Goal: Task Accomplishment & Management: Complete application form

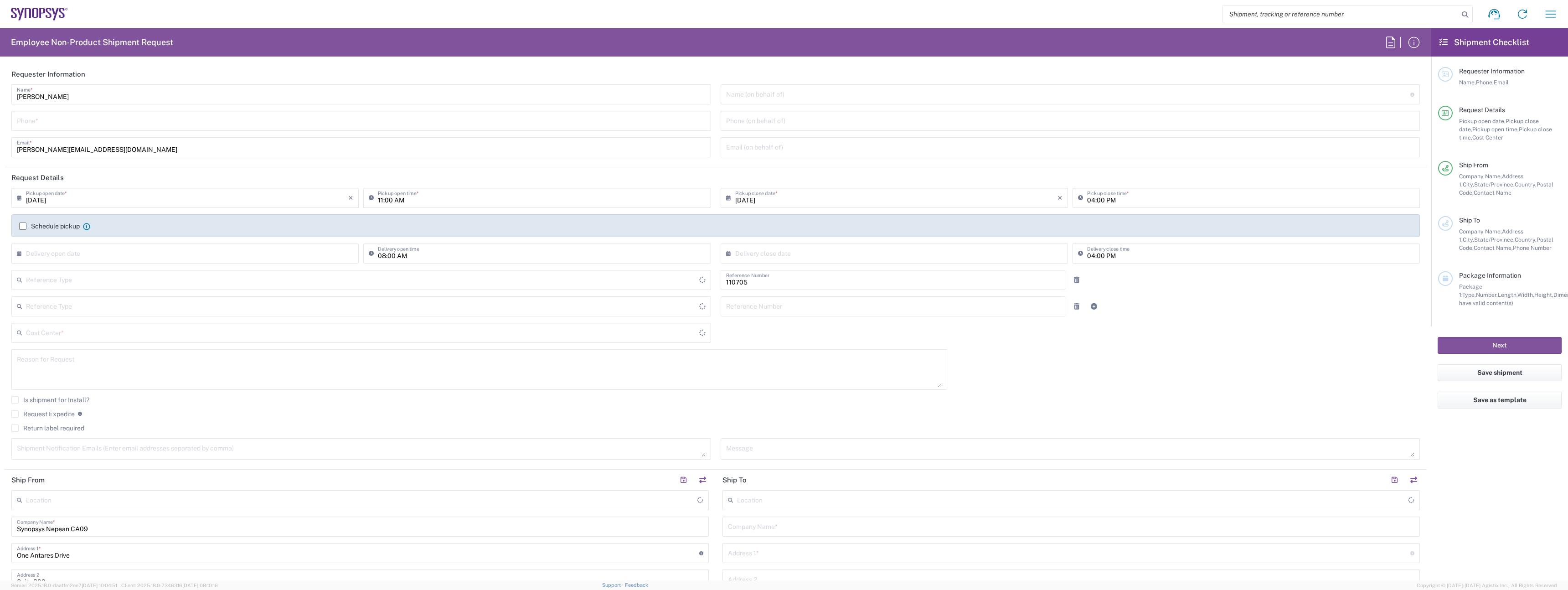
type input "CA02, CIO, IT ESS21 110705"
type input "Department"
type input "Delivered at Place"
type input "[GEOGRAPHIC_DATA]"
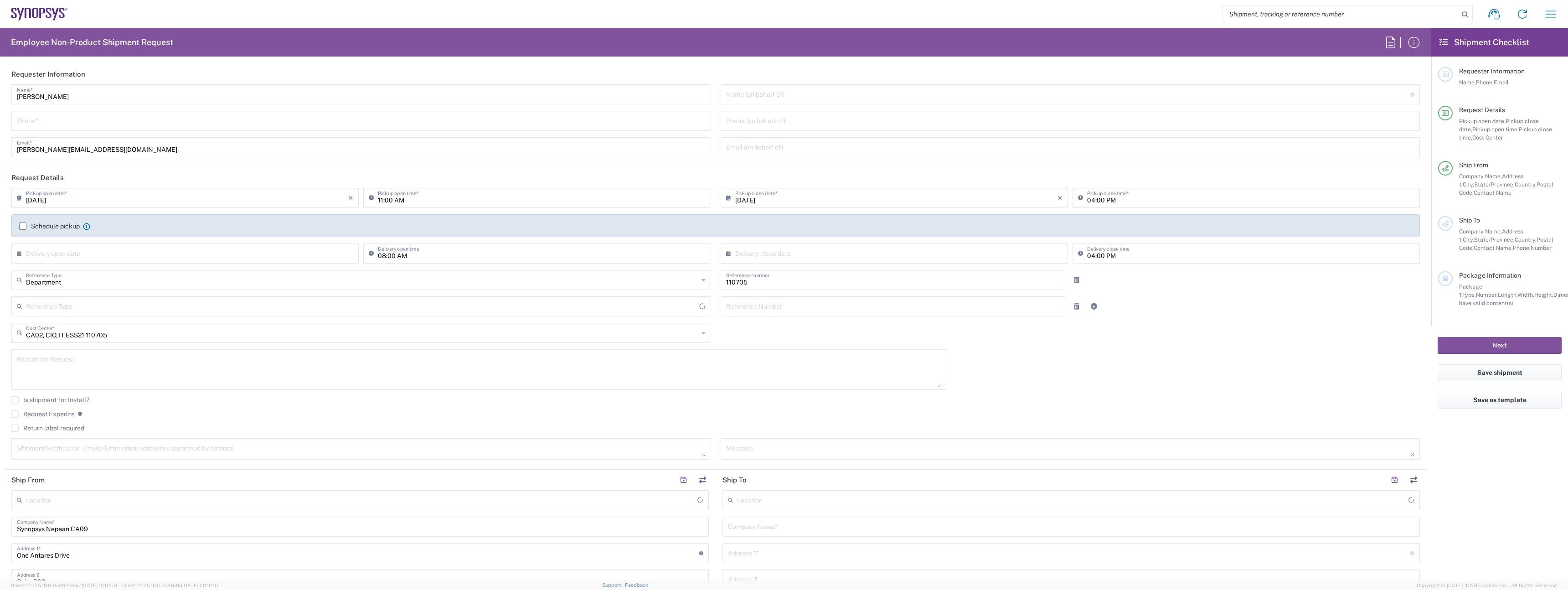
type input "[GEOGRAPHIC_DATA]"
click at [121, 93] on input "[PERSON_NAME]" at bounding box center [362, 94] width 689 height 16
click at [121, 92] on input "[PERSON_NAME]" at bounding box center [362, 94] width 689 height 16
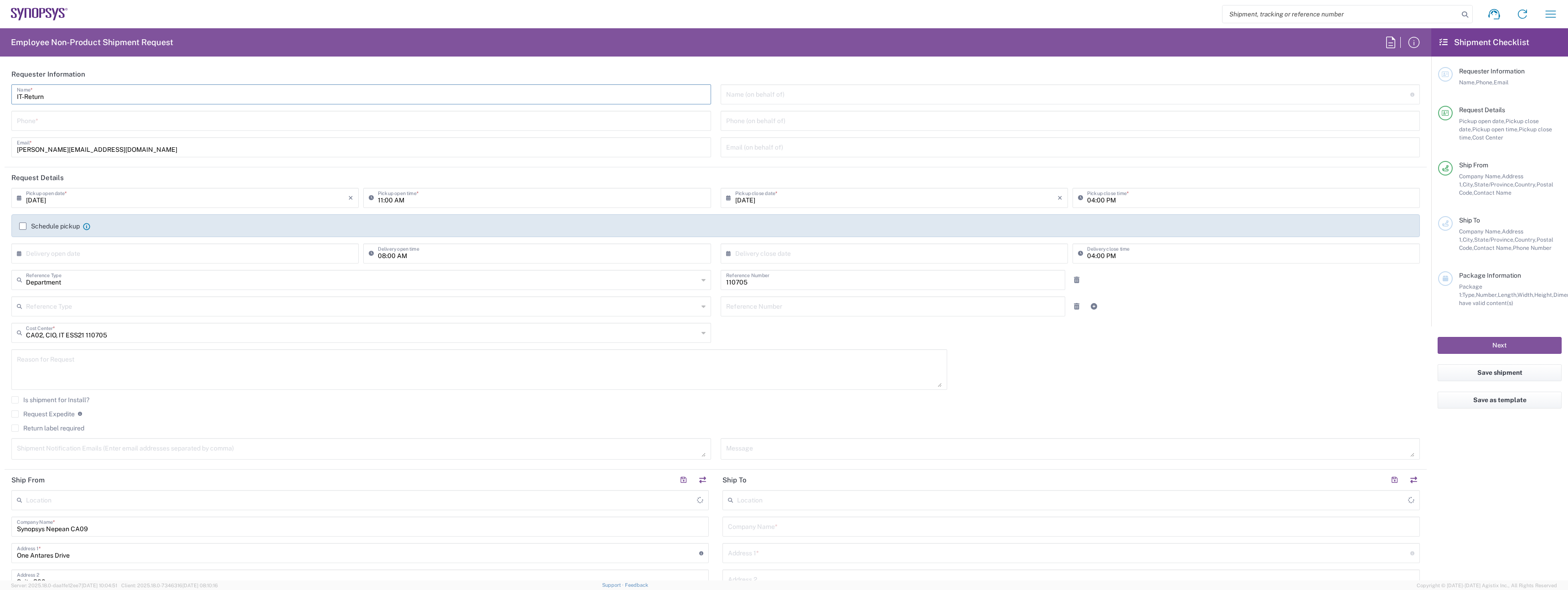
type input "IT-Returns"
type input "Nepean CA09"
type input "IT-Returns-[GEOGRAPHIC_DATA]"
type input "9057839287"
click at [73, 141] on input "[PERSON_NAME][EMAIL_ADDRESS][DOMAIN_NAME]" at bounding box center [362, 147] width 689 height 16
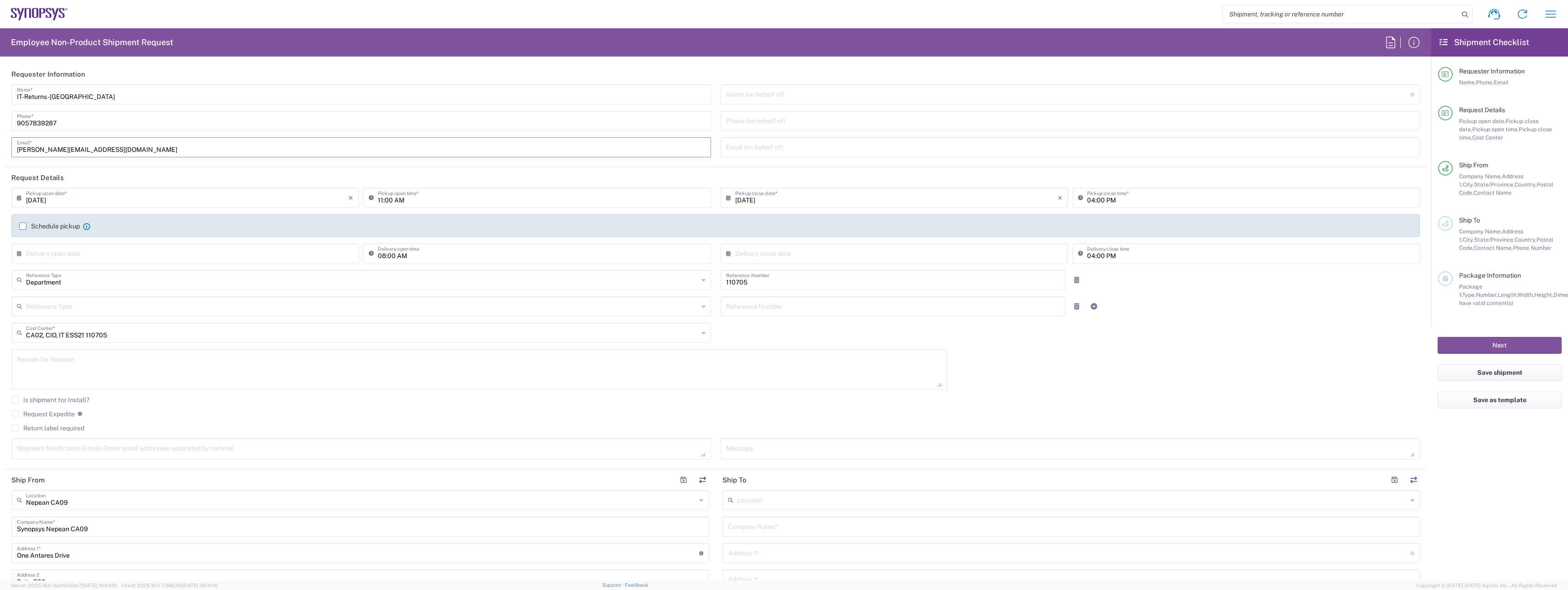
click at [73, 141] on input "[PERSON_NAME][EMAIL_ADDRESS][DOMAIN_NAME]" at bounding box center [362, 147] width 689 height 16
type input "[EMAIL_ADDRESS][DOMAIN_NAME]"
click at [55, 194] on input "[DATE]" at bounding box center [187, 197] width 323 height 16
click at [63, 220] on div "Schedule pickup When scheduling a pickup please be sure to meet the following c…" at bounding box center [715, 226] width 1409 height 23
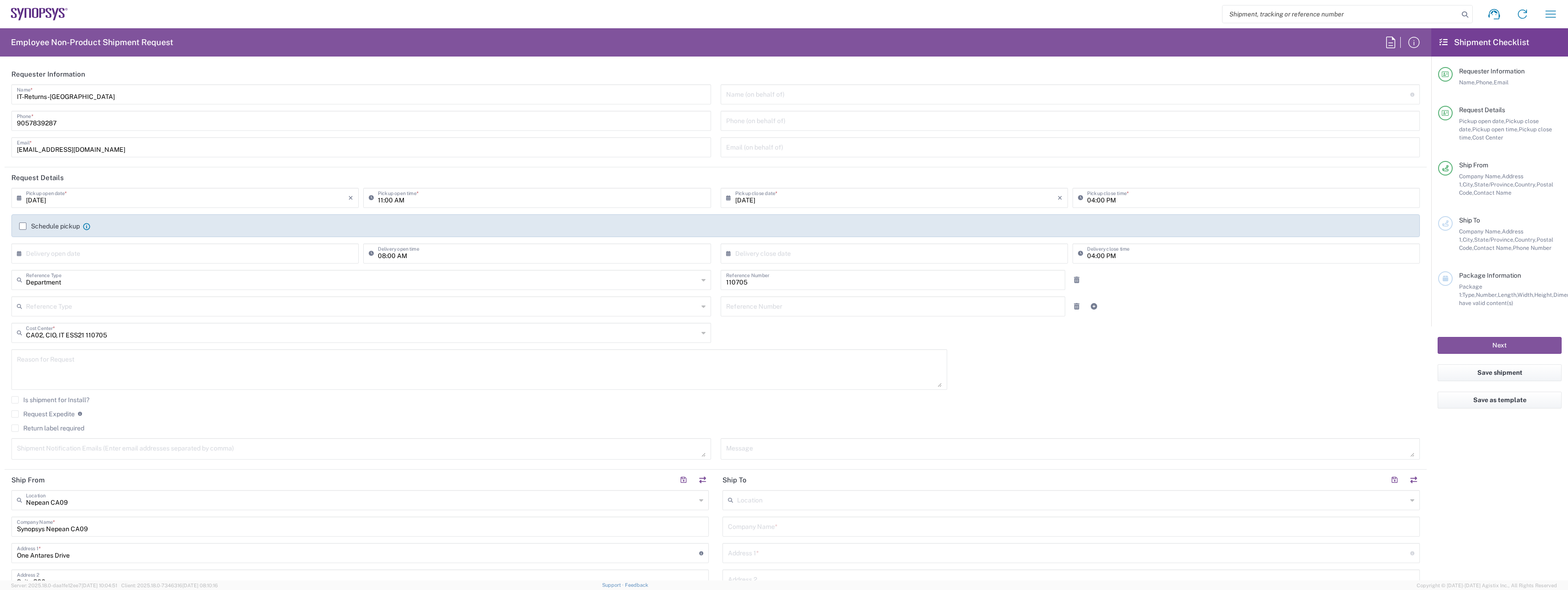
click at [62, 231] on div "Schedule pickup When scheduling a pickup please be sure to meet the following c…" at bounding box center [716, 229] width 1403 height 15
click at [62, 228] on label "Schedule pickup" at bounding box center [49, 226] width 61 height 7
click at [23, 226] on input "Schedule pickup" at bounding box center [23, 226] width 0 height 0
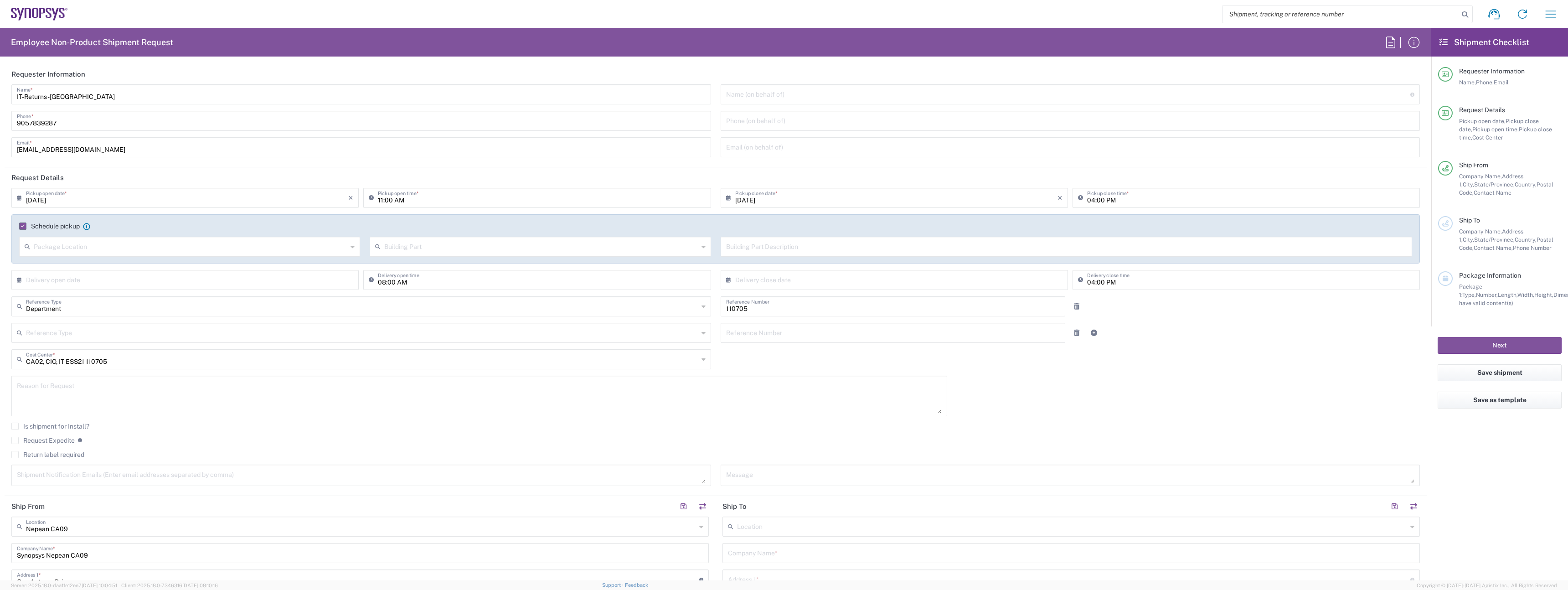
click at [403, 204] on input "11:00 AM" at bounding box center [541, 197] width 328 height 16
click at [388, 200] on input "02:00 PM" at bounding box center [541, 197] width 328 height 16
click at [393, 201] on input "02:00 PM" at bounding box center [541, 197] width 328 height 16
type input "02:30 PM"
click at [1111, 196] on input "04:00 PM" at bounding box center [1251, 197] width 328 height 16
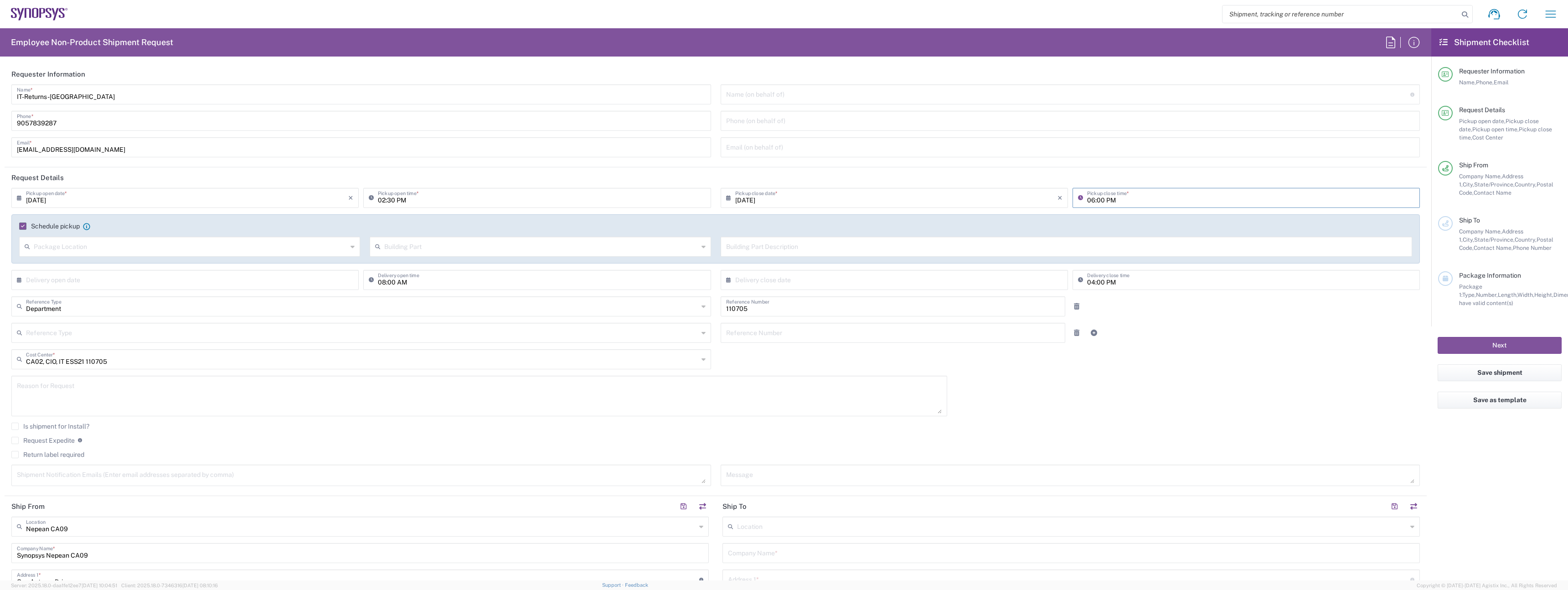
type input "06:00 PM"
click at [57, 457] on label "Return label required" at bounding box center [47, 453] width 73 height 7
click at [15, 454] on input "Return label required" at bounding box center [15, 454] width 0 height 0
click at [103, 483] on input "Vendor *" at bounding box center [362, 482] width 672 height 15
click at [93, 512] on span "FedEx Express" at bounding box center [359, 517] width 694 height 14
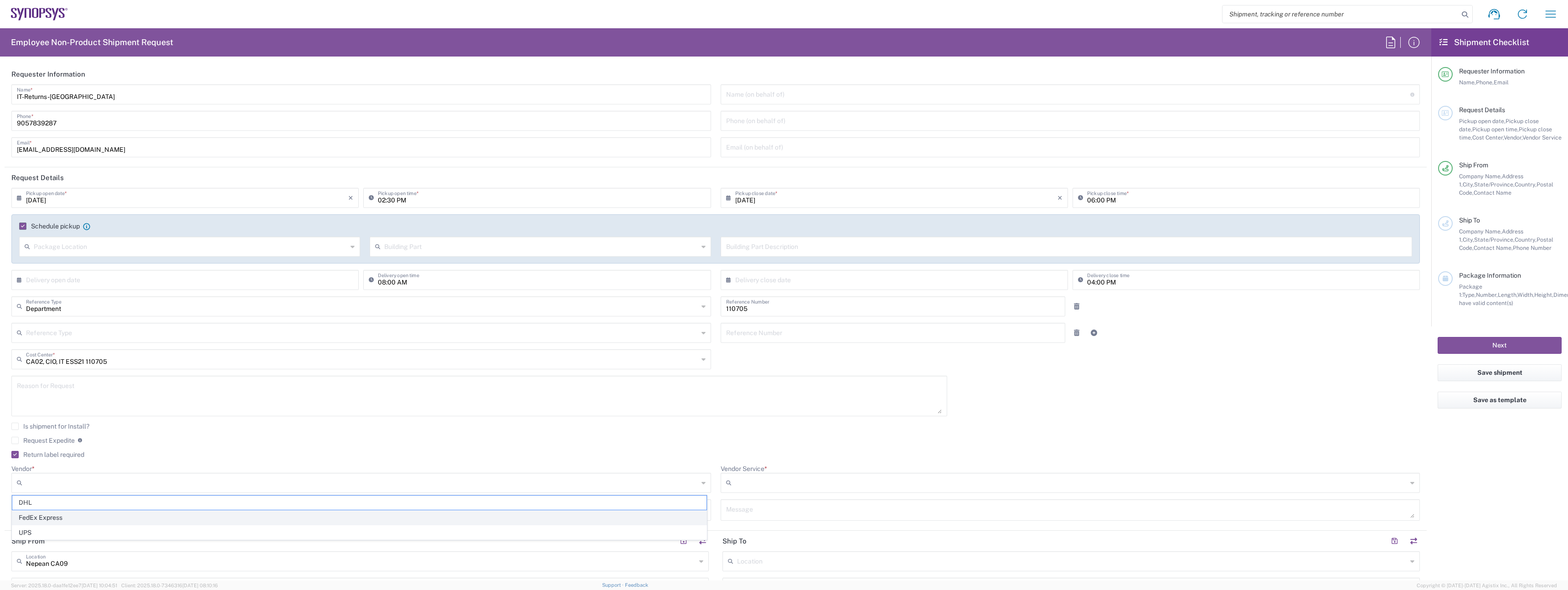
type input "FedEx Express"
click at [762, 483] on input "Vendor Service *" at bounding box center [1071, 482] width 672 height 15
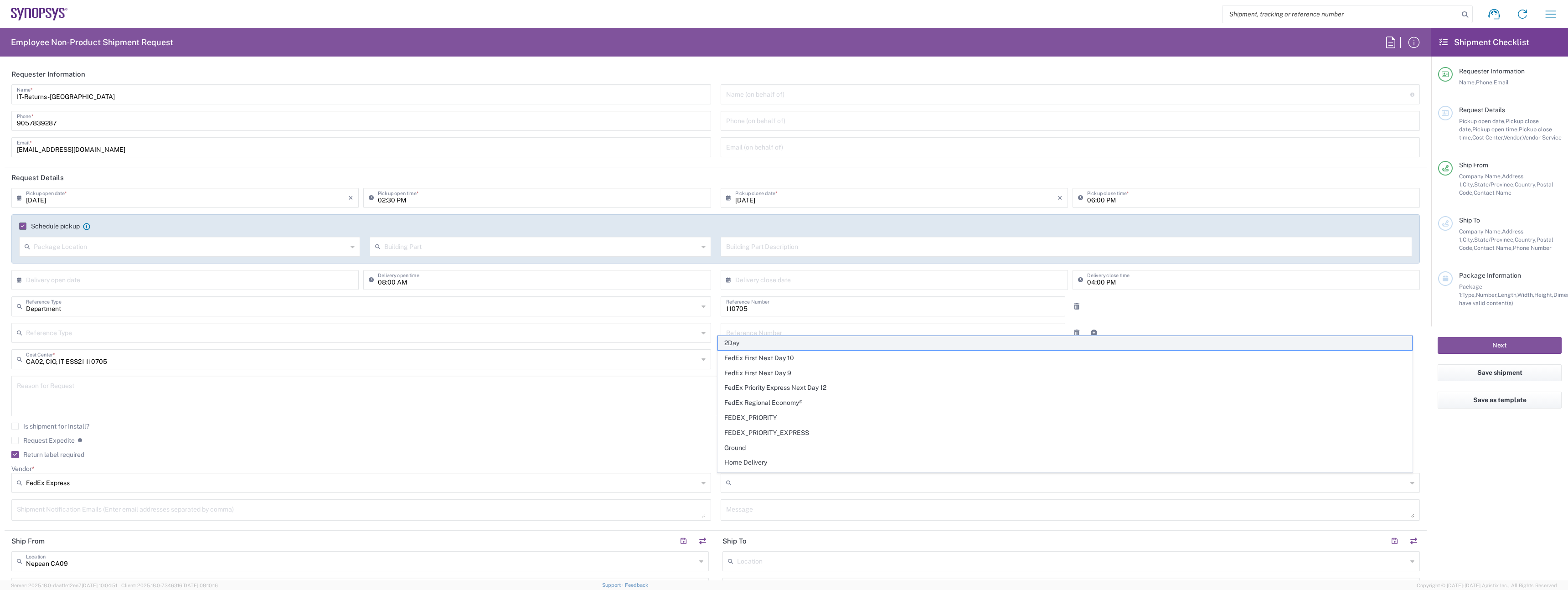
click at [760, 341] on span "2Day" at bounding box center [1065, 342] width 694 height 14
type input "2Day"
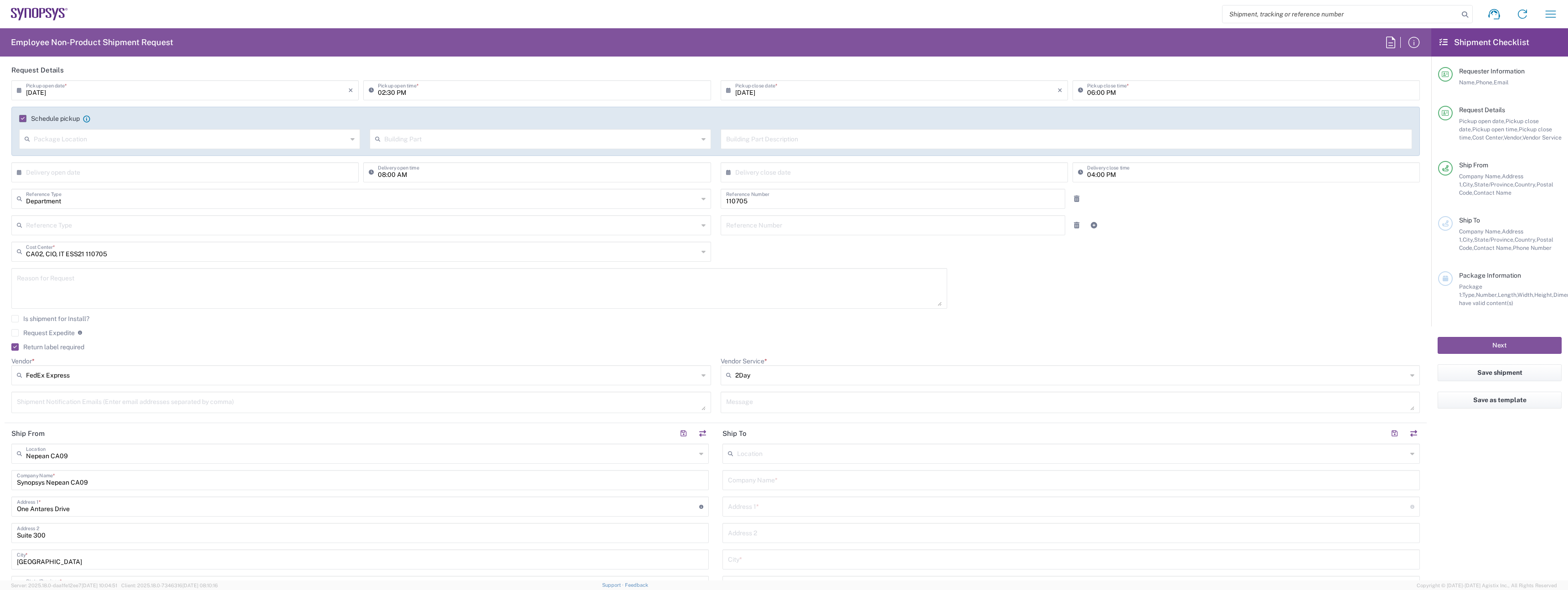
scroll to position [179, 0]
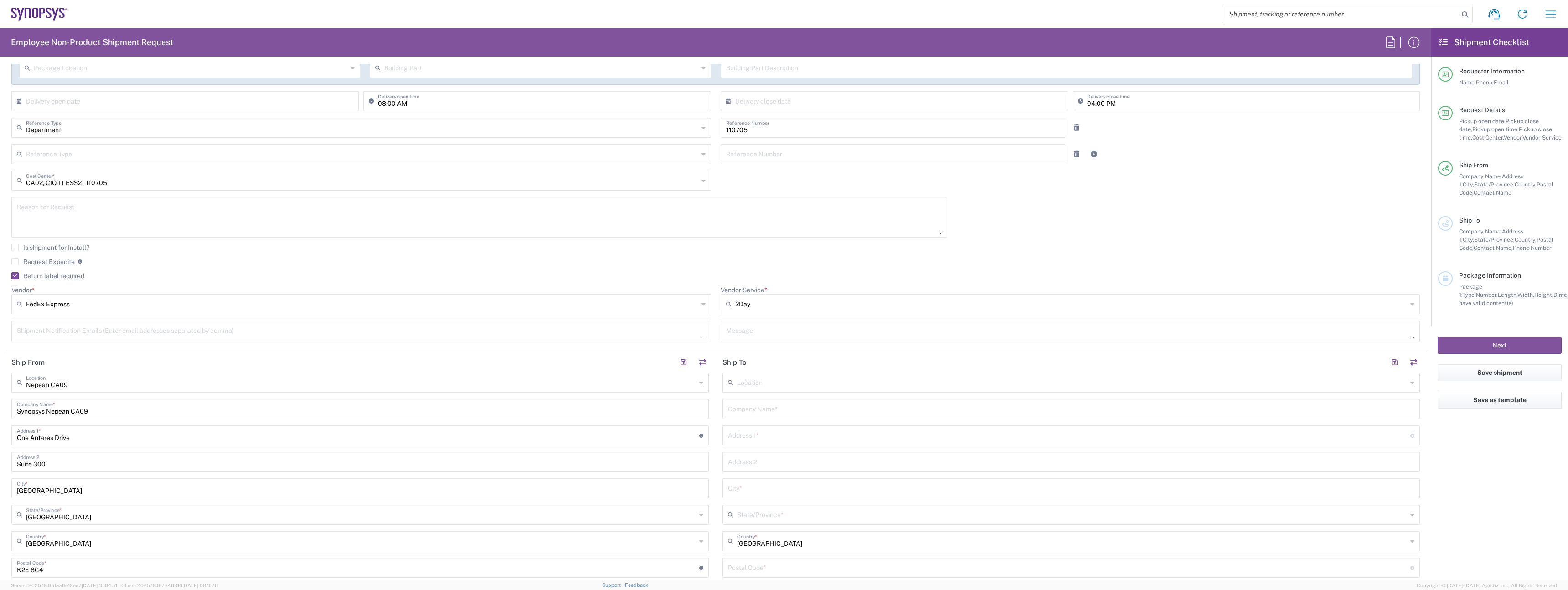
click at [157, 368] on header "Ship From" at bounding box center [361, 361] width 711 height 21
click at [158, 375] on input "text" at bounding box center [361, 381] width 670 height 16
click at [127, 403] on span "[GEOGRAPHIC_DATA] CA06" at bounding box center [358, 402] width 692 height 14
type input "[GEOGRAPHIC_DATA] CA06"
type input "Synopsys Mississauga CA06"
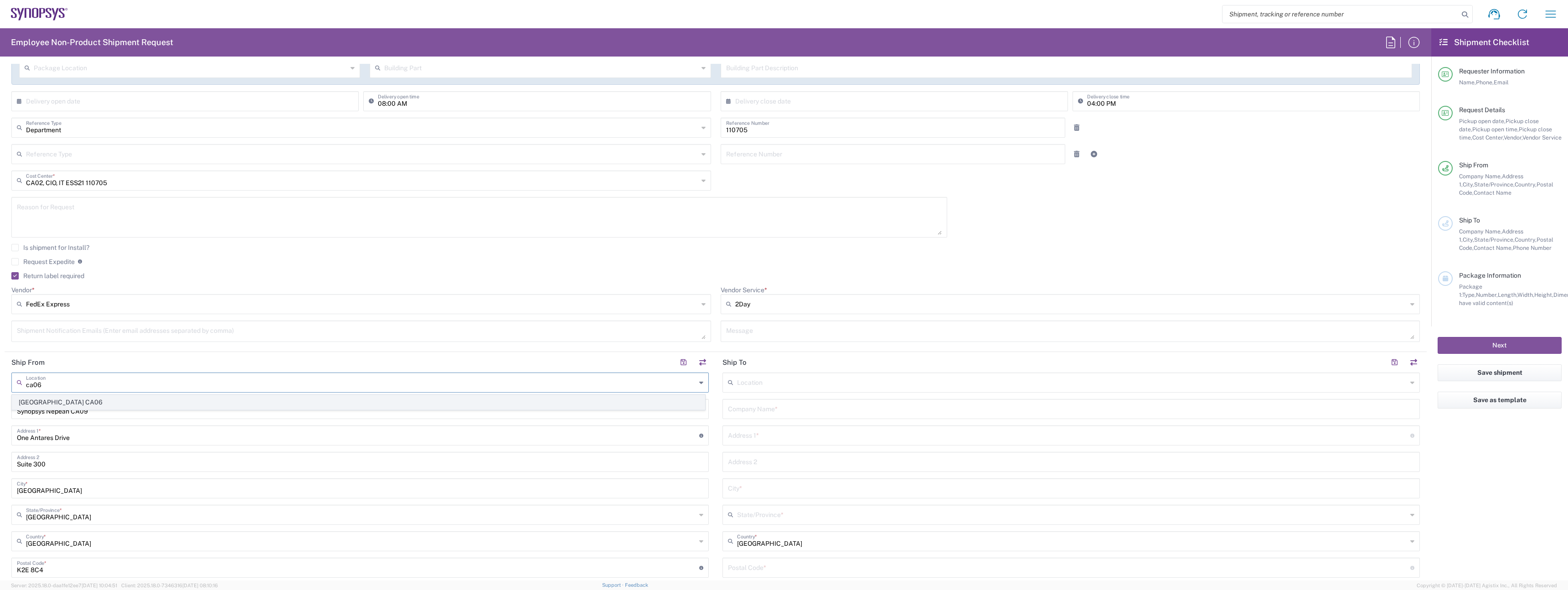
type input "[STREET_ADDRESS]"
type input "Suite 900"
type input "[GEOGRAPHIC_DATA]"
type input "L5B 1M2"
click at [800, 392] on div "Location" at bounding box center [1072, 382] width 697 height 20
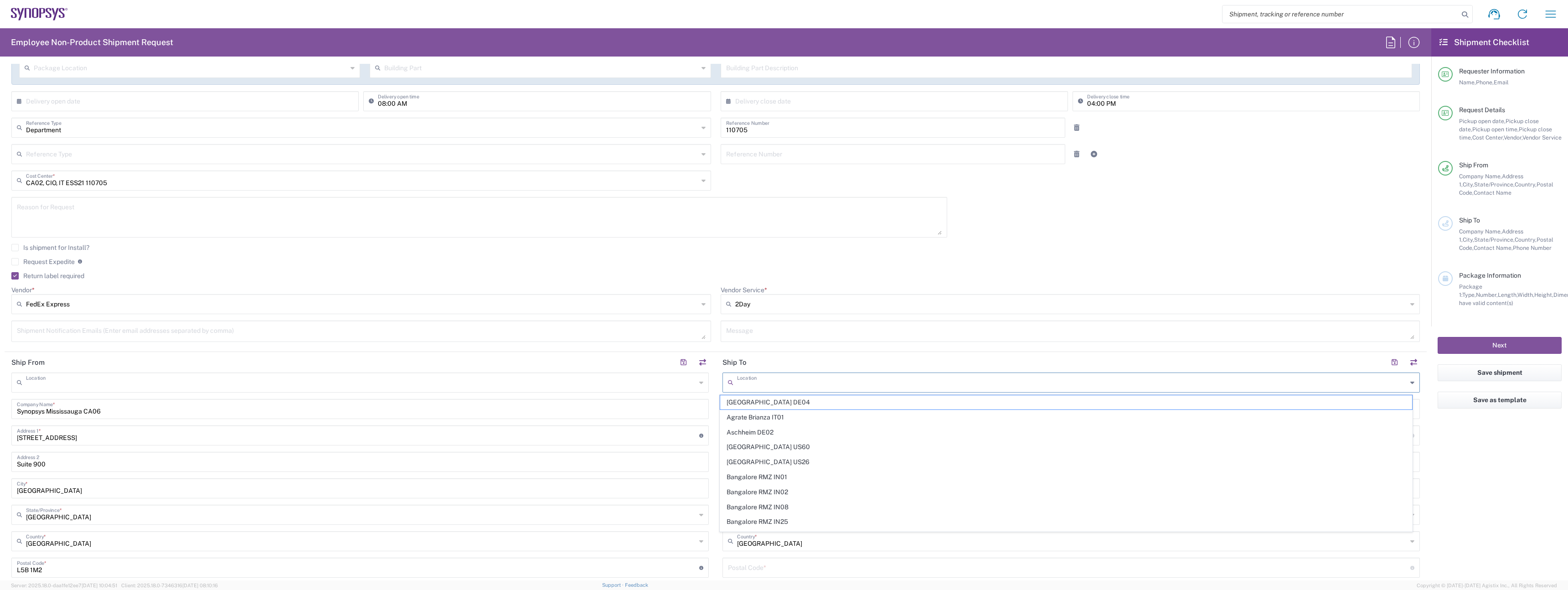
click at [678, 373] on input "text" at bounding box center [361, 381] width 670 height 16
click at [771, 407] on input "text" at bounding box center [1072, 408] width 687 height 16
type input "[GEOGRAPHIC_DATA] CA06"
type input "Synopsys"
paste input "[STREET_ADDRESS][PERSON_NAME]"
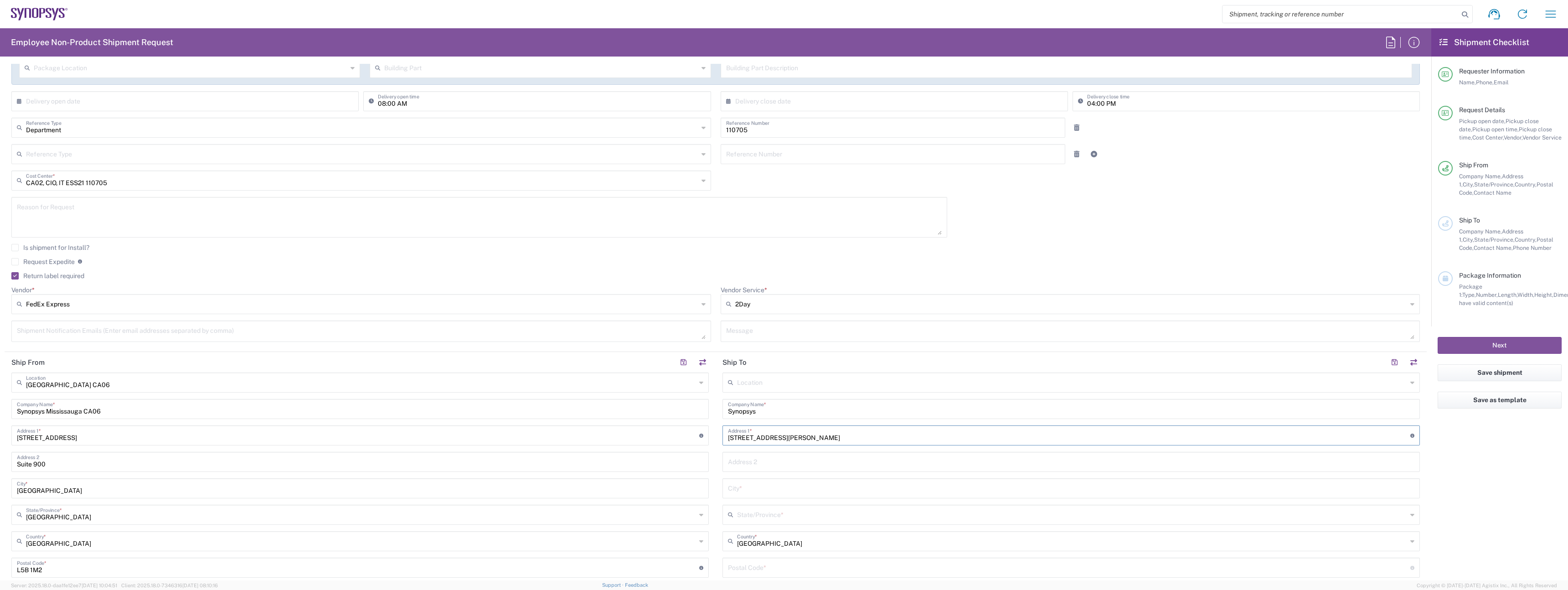
type input "[STREET_ADDRESS][PERSON_NAME]"
click at [788, 460] on input "text" at bounding box center [1072, 461] width 687 height 16
type input "Kanata"
type input "[GEOGRAPHIC_DATA]"
type input "Ont"
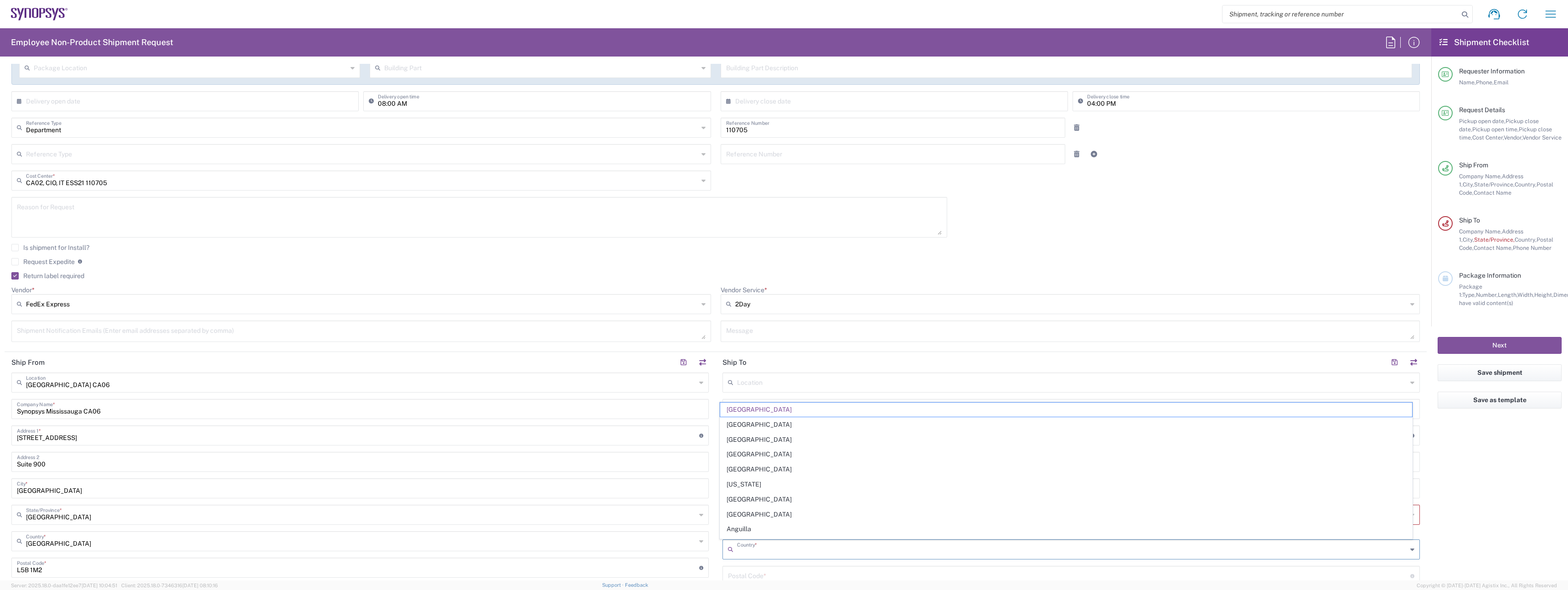
click at [561, 496] on div "[GEOGRAPHIC_DATA] City *" at bounding box center [360, 488] width 697 height 20
type input "[GEOGRAPHIC_DATA]"
click at [730, 523] on div "State/Province *" at bounding box center [1072, 514] width 697 height 20
click at [749, 519] on input "text" at bounding box center [1072, 514] width 670 height 16
click at [699, 523] on div "Ontario State/Province *" at bounding box center [360, 514] width 697 height 20
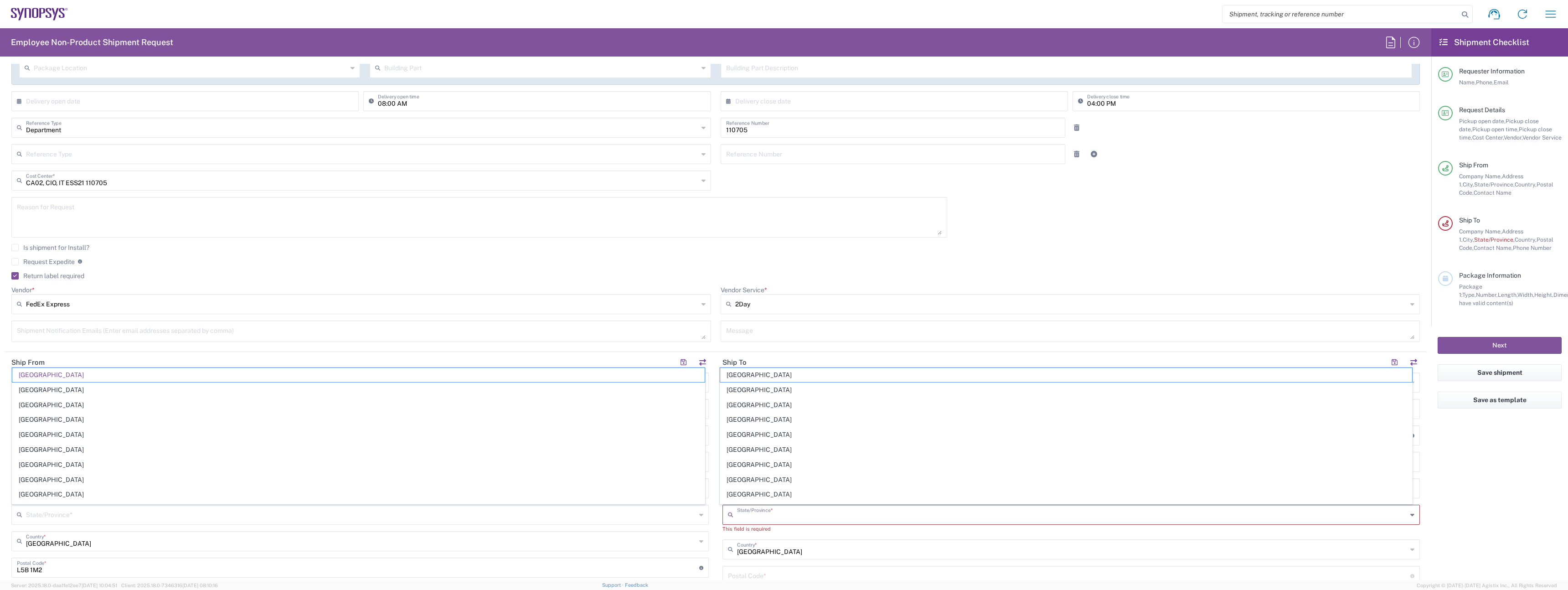
click at [785, 511] on input "text" at bounding box center [1072, 514] width 670 height 16
type input "[GEOGRAPHIC_DATA]"
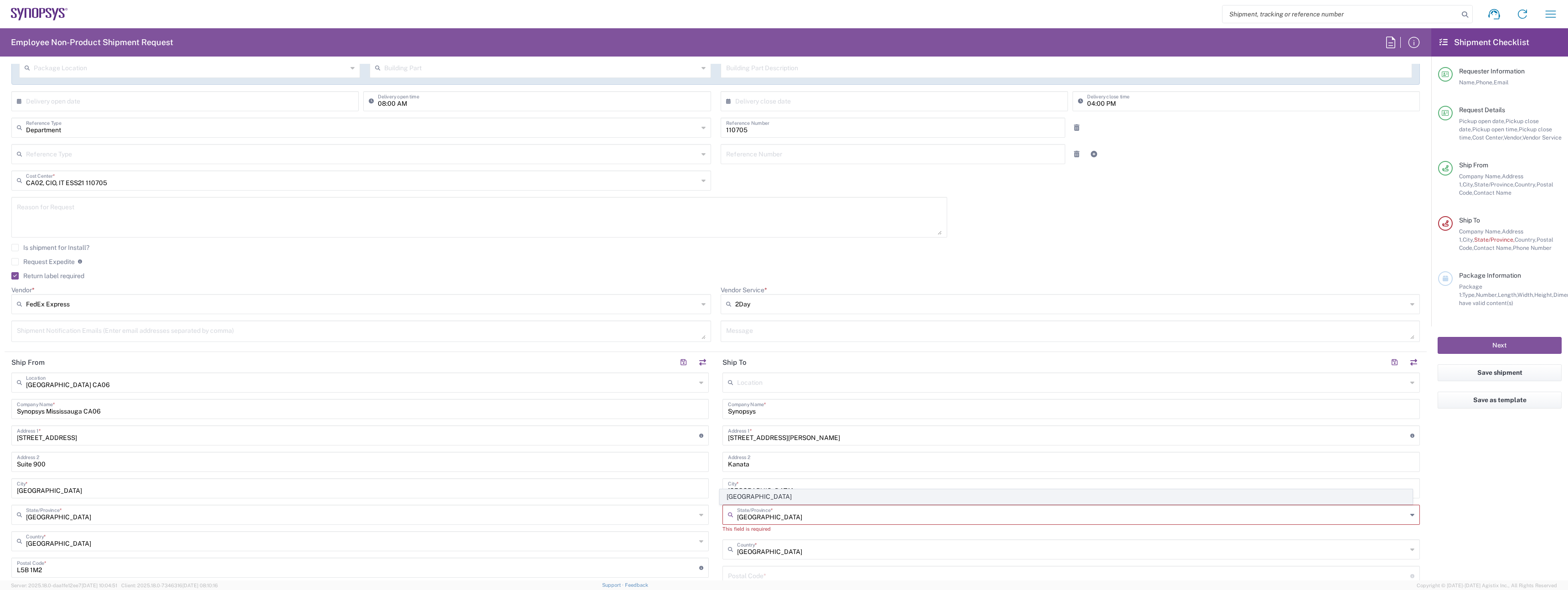
type input "[GEOGRAPHIC_DATA]"
click at [844, 499] on span "[GEOGRAPHIC_DATA]" at bounding box center [1066, 496] width 692 height 14
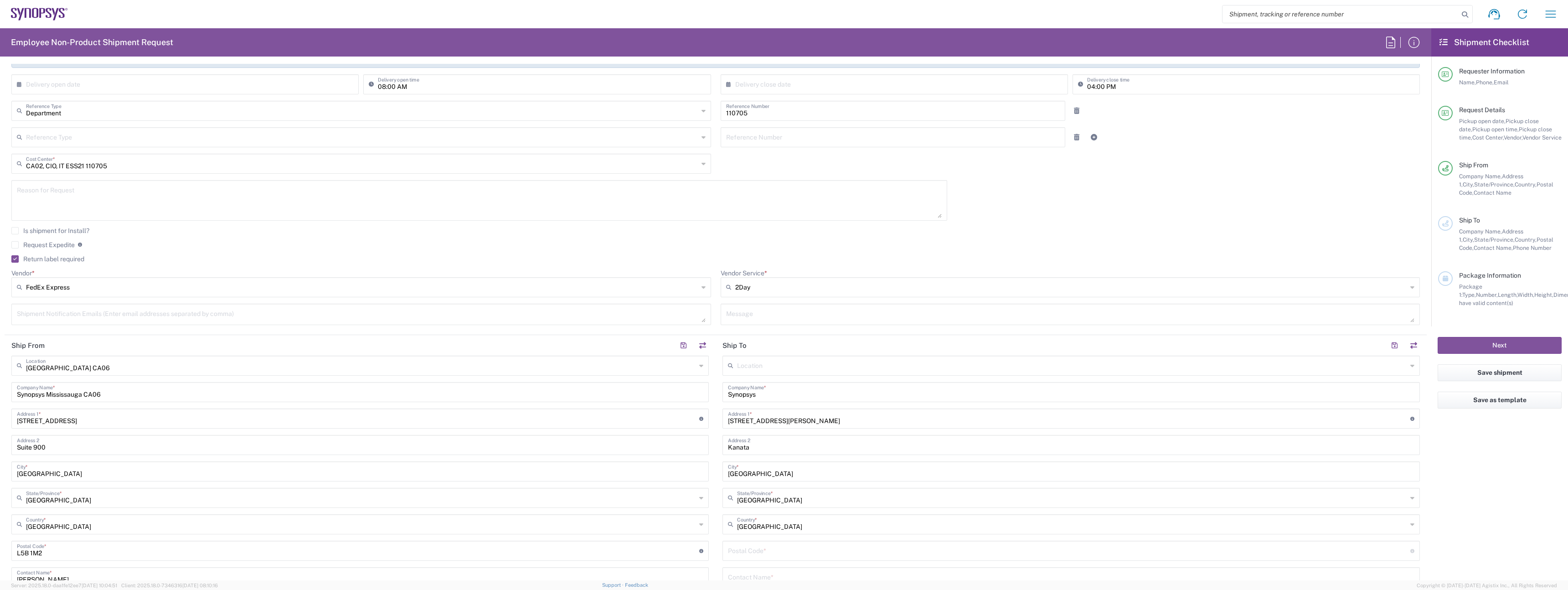
scroll to position [198, 0]
click at [820, 547] on input "undefined" at bounding box center [1069, 548] width 682 height 16
paste input "K2K 2L4"
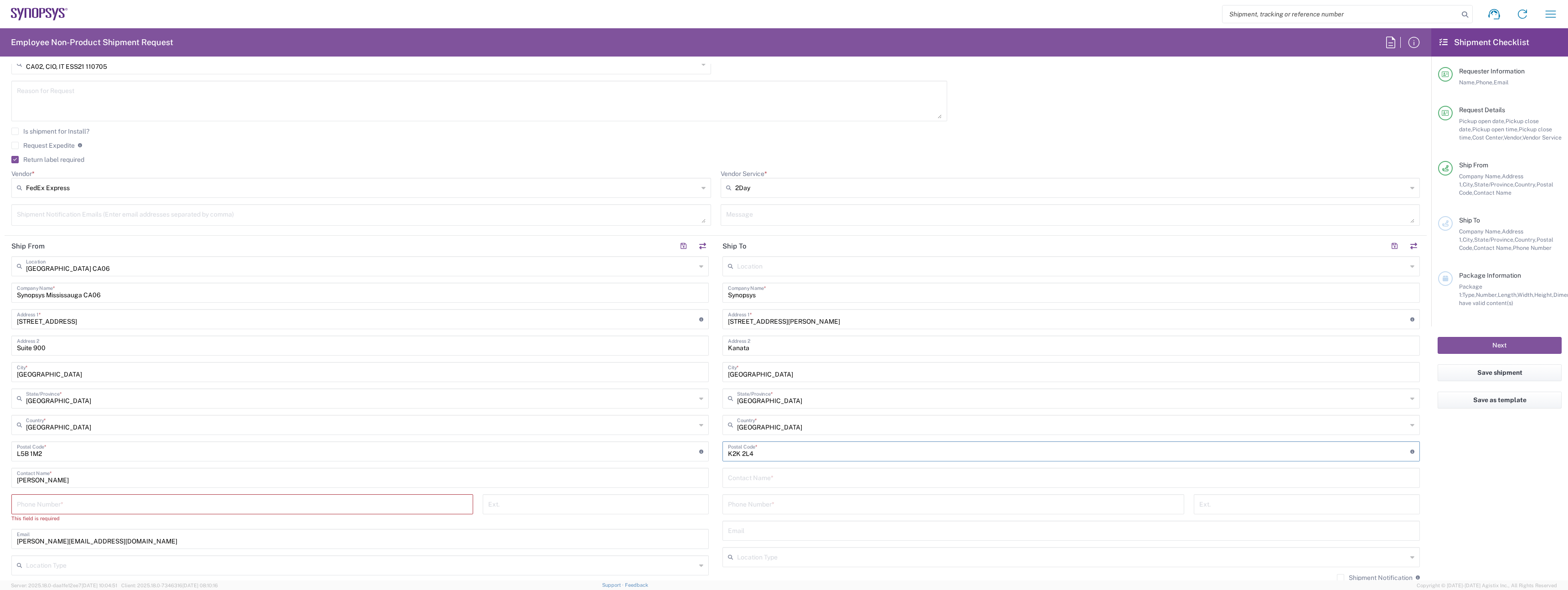
scroll to position [298, 0]
type input "K2K 2L4"
click at [750, 475] on input "text" at bounding box center [1072, 474] width 687 height 16
type input "[PERSON_NAME]"
click at [259, 501] on input "tel" at bounding box center [242, 500] width 450 height 16
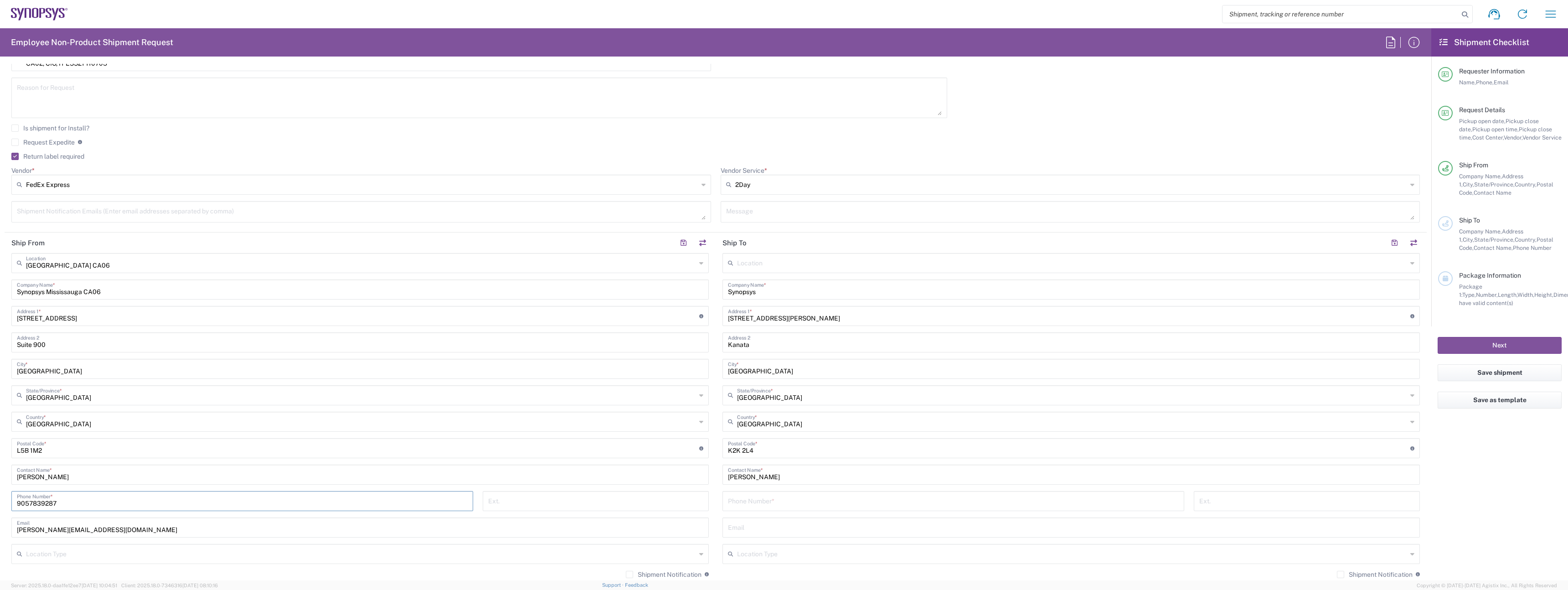
type input "9057839287"
drag, startPoint x: 807, startPoint y: 508, endPoint x: 802, endPoint y: 505, distance: 5.8
click at [807, 508] on div "Phone Number *" at bounding box center [954, 501] width 461 height 20
click at [753, 489] on div "Location [GEOGRAPHIC_DATA] DE04 Agrate Brianza IT01 [GEOGRAPHIC_DATA] DE02 [GEO…" at bounding box center [1072, 448] width 697 height 391
click at [753, 506] on input "tel" at bounding box center [953, 500] width 450 height 16
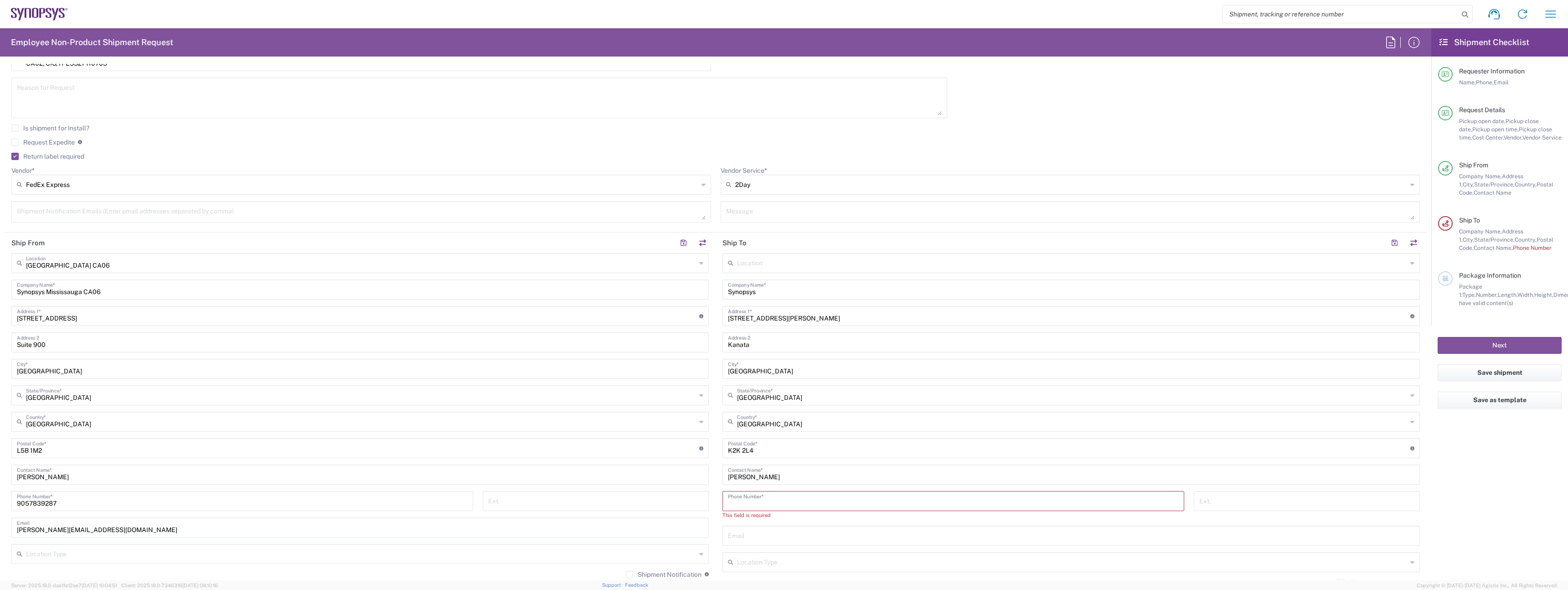
paste input "[PHONE_NUMBER]"
click at [741, 506] on input "[PHONE_NUMBER]" at bounding box center [953, 500] width 450 height 16
type input "6132969070"
click at [753, 532] on input "text" at bounding box center [1072, 527] width 687 height 16
click at [776, 533] on input "text" at bounding box center [1072, 527] width 687 height 16
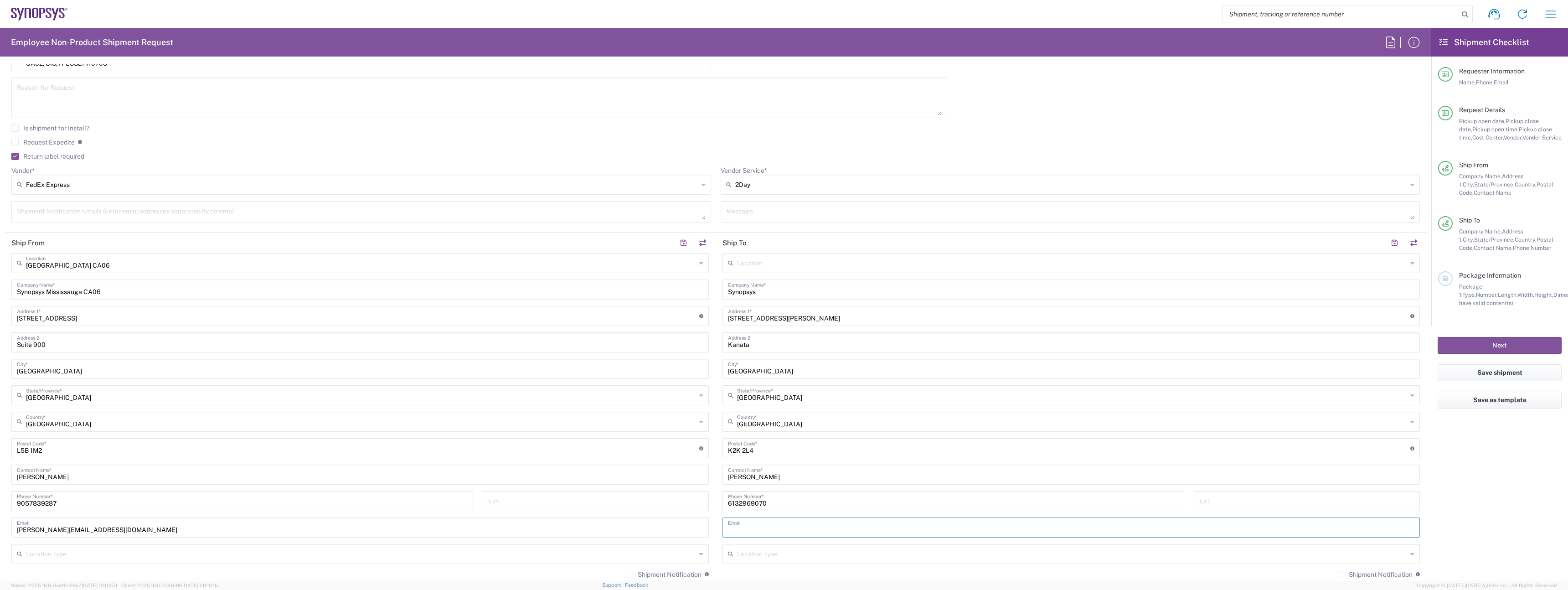
paste input "[PERSON_NAME][EMAIL_ADDRESS][DOMAIN_NAME]"
type input "[PERSON_NAME][EMAIL_ADDRESS][DOMAIN_NAME]"
click at [780, 552] on input "text" at bounding box center [1072, 553] width 670 height 16
click at [764, 540] on span "Residential/Home" at bounding box center [1066, 536] width 692 height 14
type input "Residential/Home"
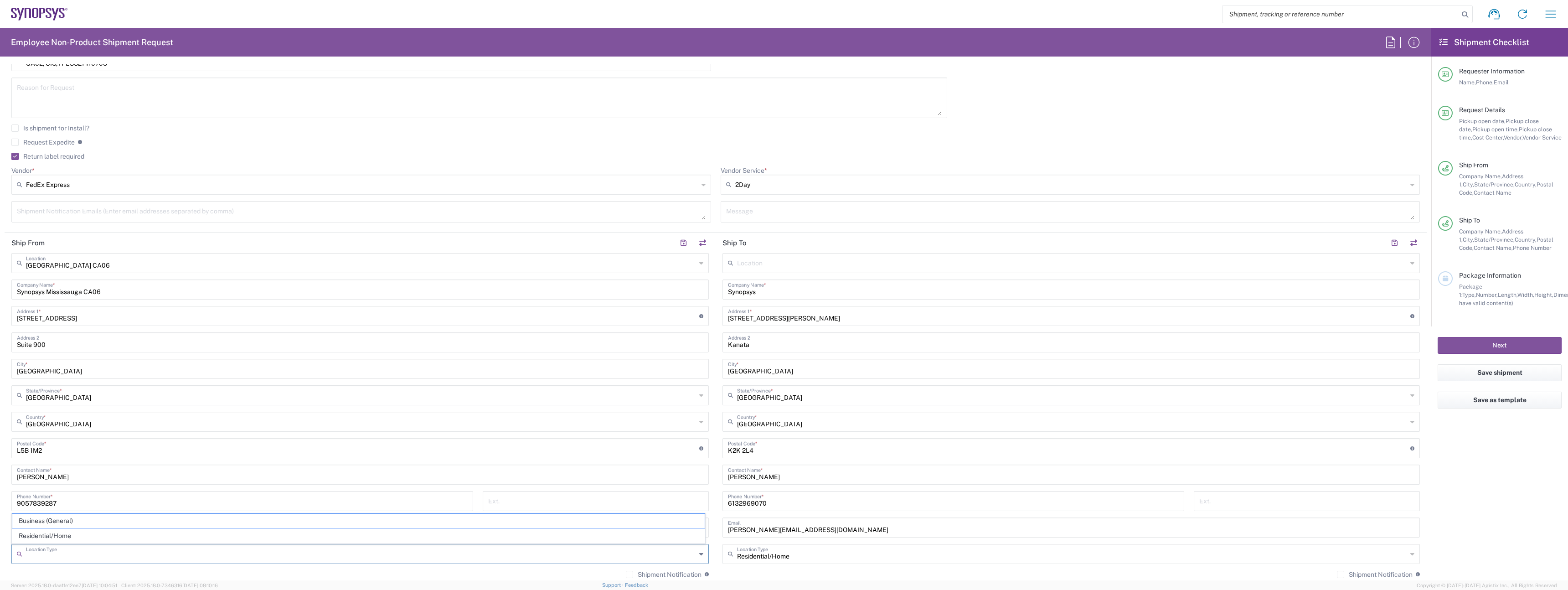
click at [571, 549] on input "text" at bounding box center [361, 553] width 670 height 16
click at [500, 510] on div "Ext." at bounding box center [595, 501] width 226 height 20
click at [500, 519] on input "[PERSON_NAME][EMAIL_ADDRESS][DOMAIN_NAME]" at bounding box center [361, 527] width 687 height 16
click at [477, 541] on div "[GEOGRAPHIC_DATA] [GEOGRAPHIC_DATA] Location [GEOGRAPHIC_DATA] [GEOGRAPHIC_DATA…" at bounding box center [360, 418] width 697 height 331
click at [450, 551] on input "text" at bounding box center [361, 553] width 670 height 16
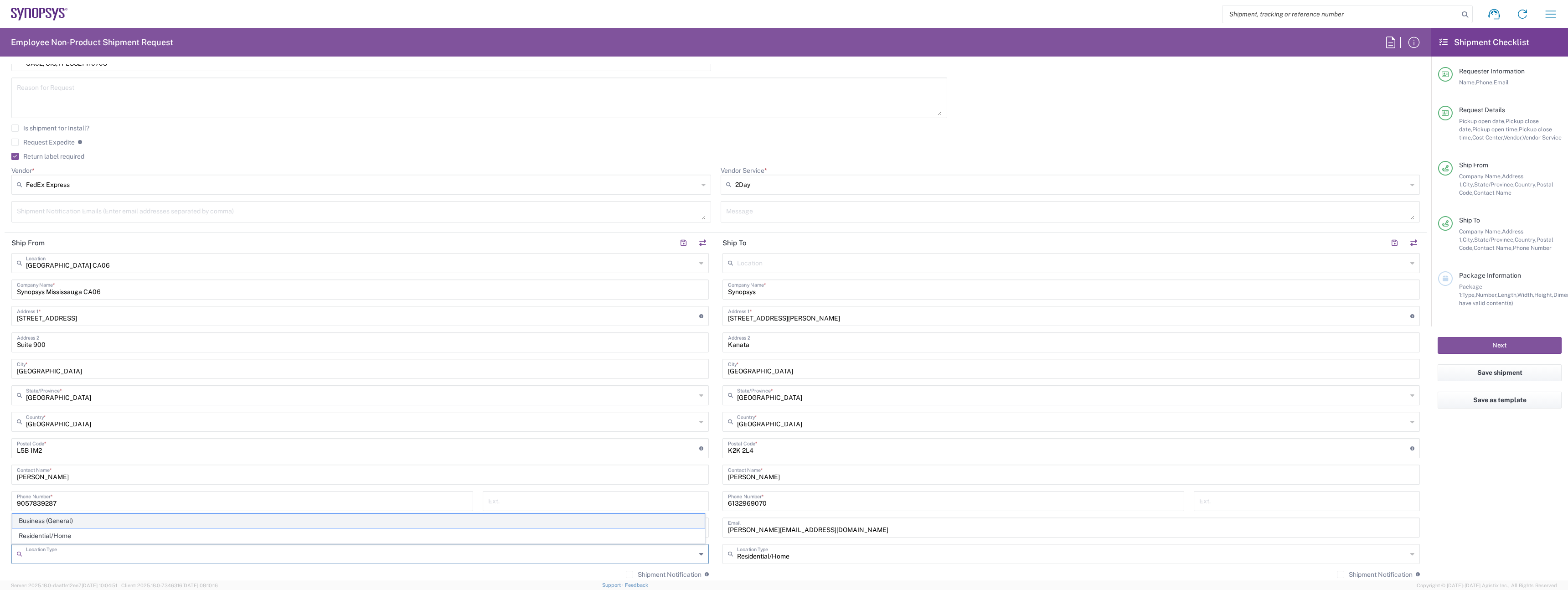
click at [441, 525] on span "Business (General)" at bounding box center [358, 520] width 692 height 14
type input "Business (General)"
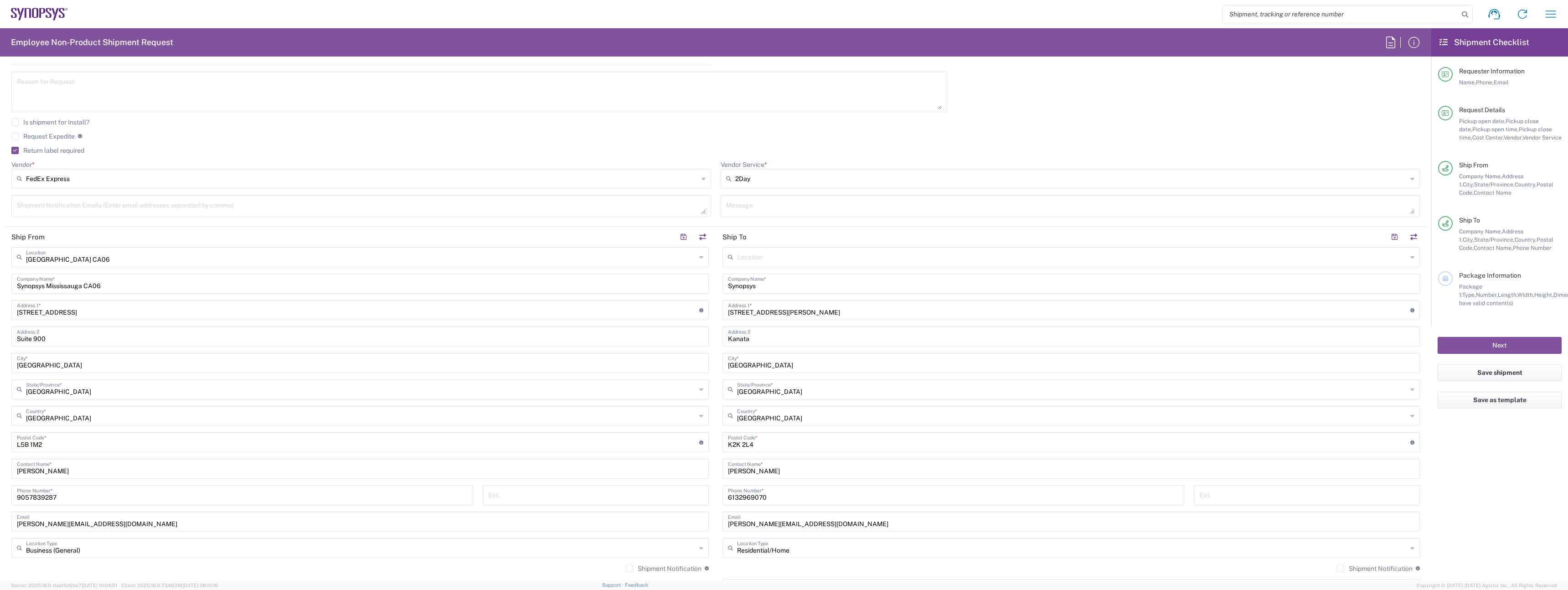
scroll to position [313, 0]
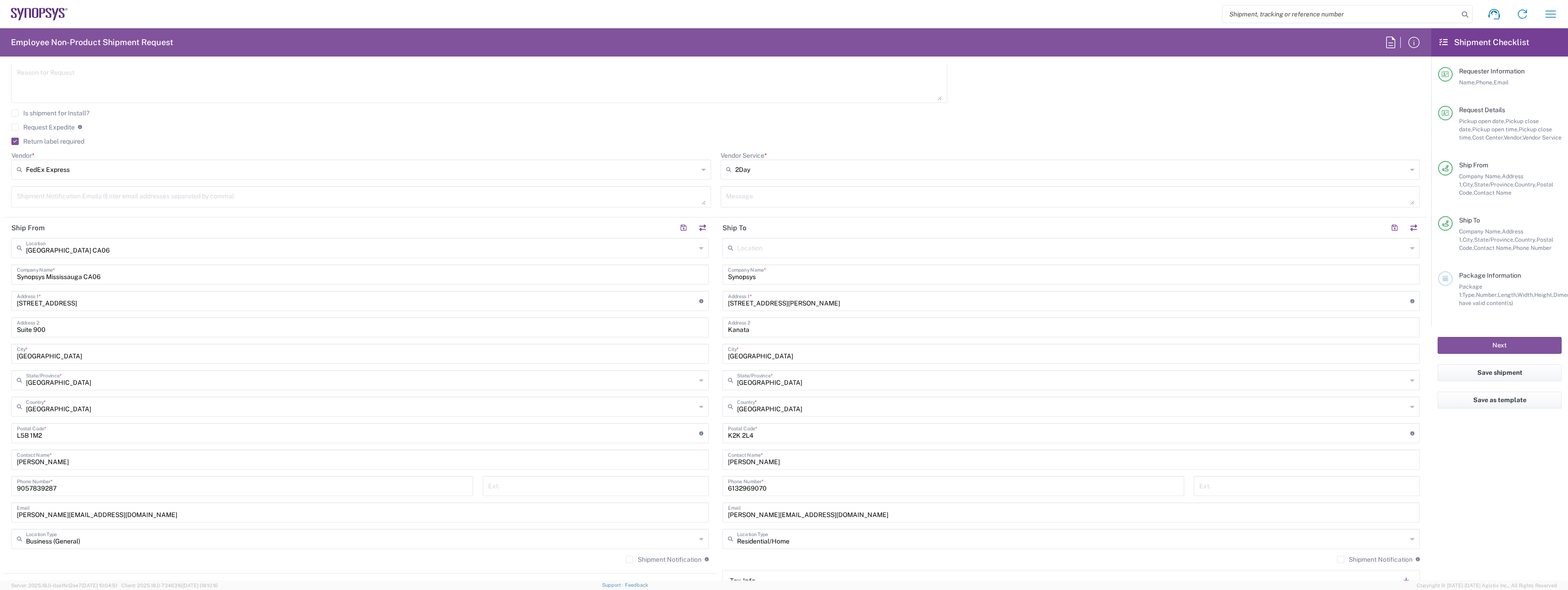
click at [648, 559] on label "Shipment Notification" at bounding box center [664, 558] width 76 height 7
click at [629, 559] on input "Shipment Notification" at bounding box center [629, 559] width 0 height 0
click at [1380, 559] on label "Shipment Notification" at bounding box center [1375, 558] width 76 height 7
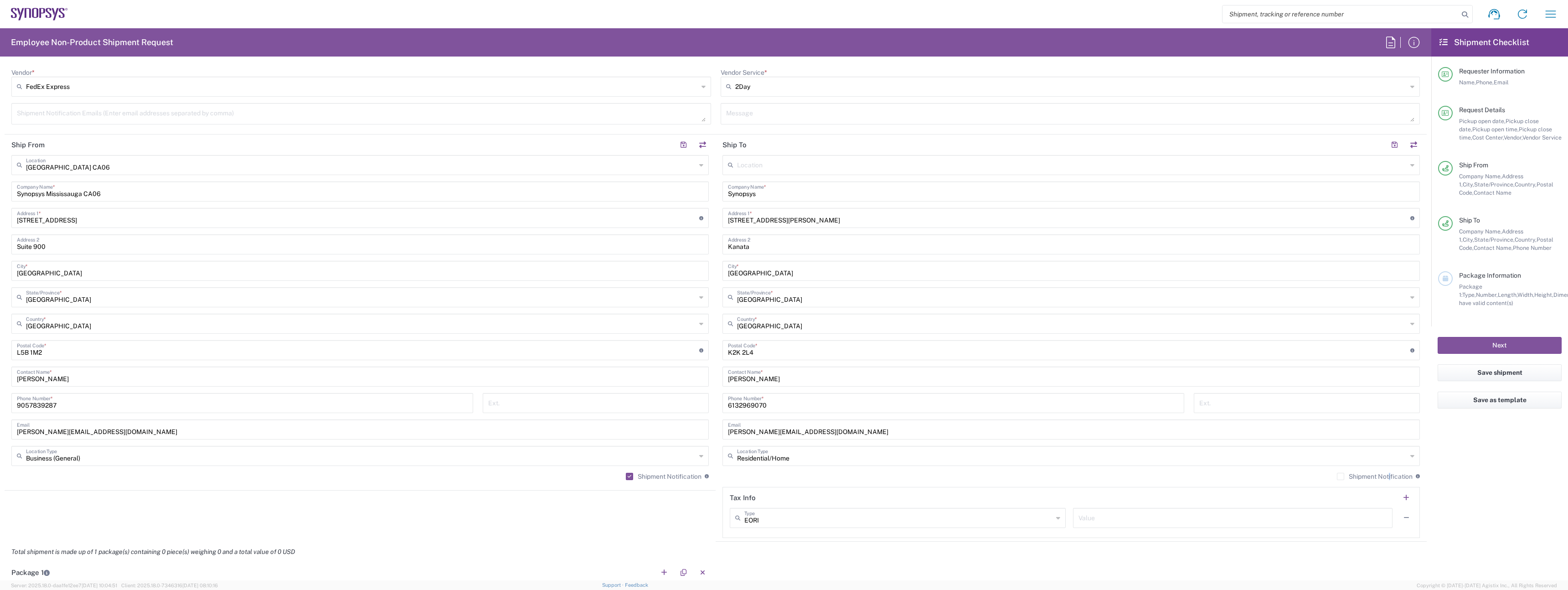
scroll to position [438, 0]
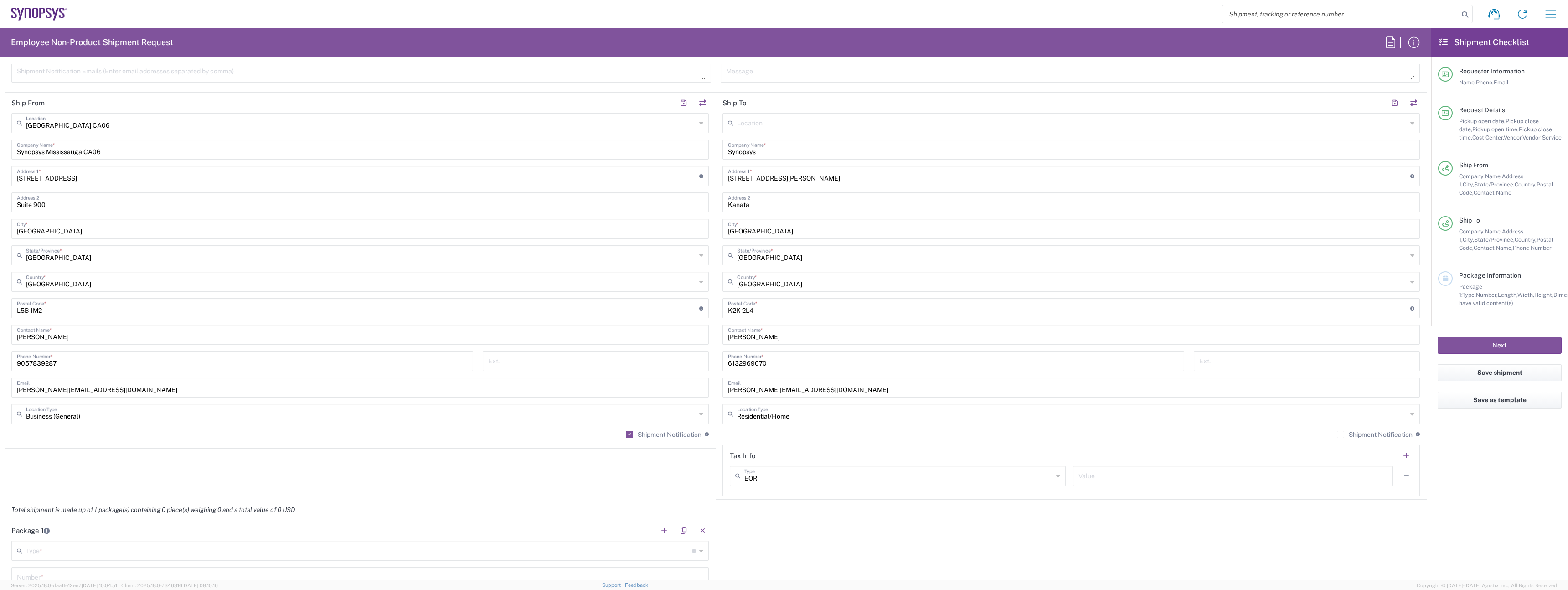
click at [1339, 438] on div "Shipment Notification If checked, a shipment notification email will be sent to…" at bounding box center [1072, 437] width 697 height 15
click at [1337, 435] on label "Shipment Notification" at bounding box center [1375, 433] width 76 height 7
click at [1341, 434] on input "Shipment Notification" at bounding box center [1341, 434] width 0 height 0
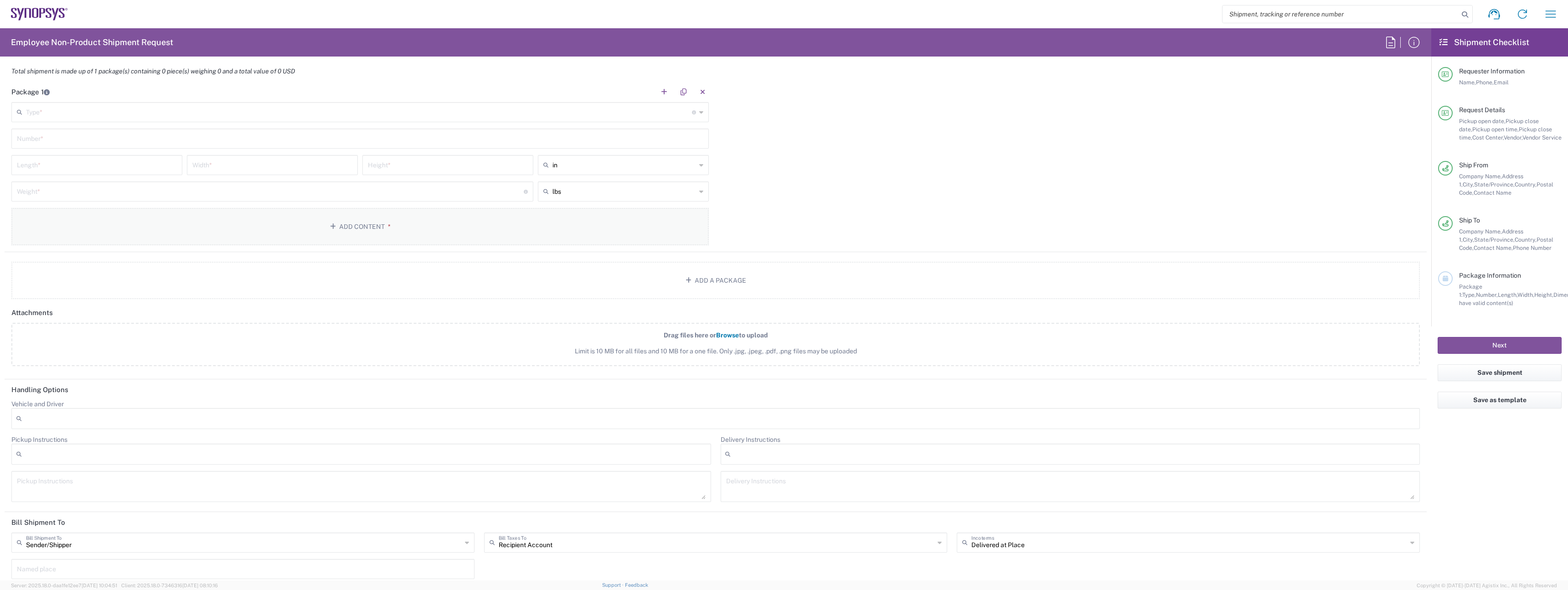
scroll to position [883, 0]
click at [108, 111] on input "text" at bounding box center [359, 105] width 666 height 16
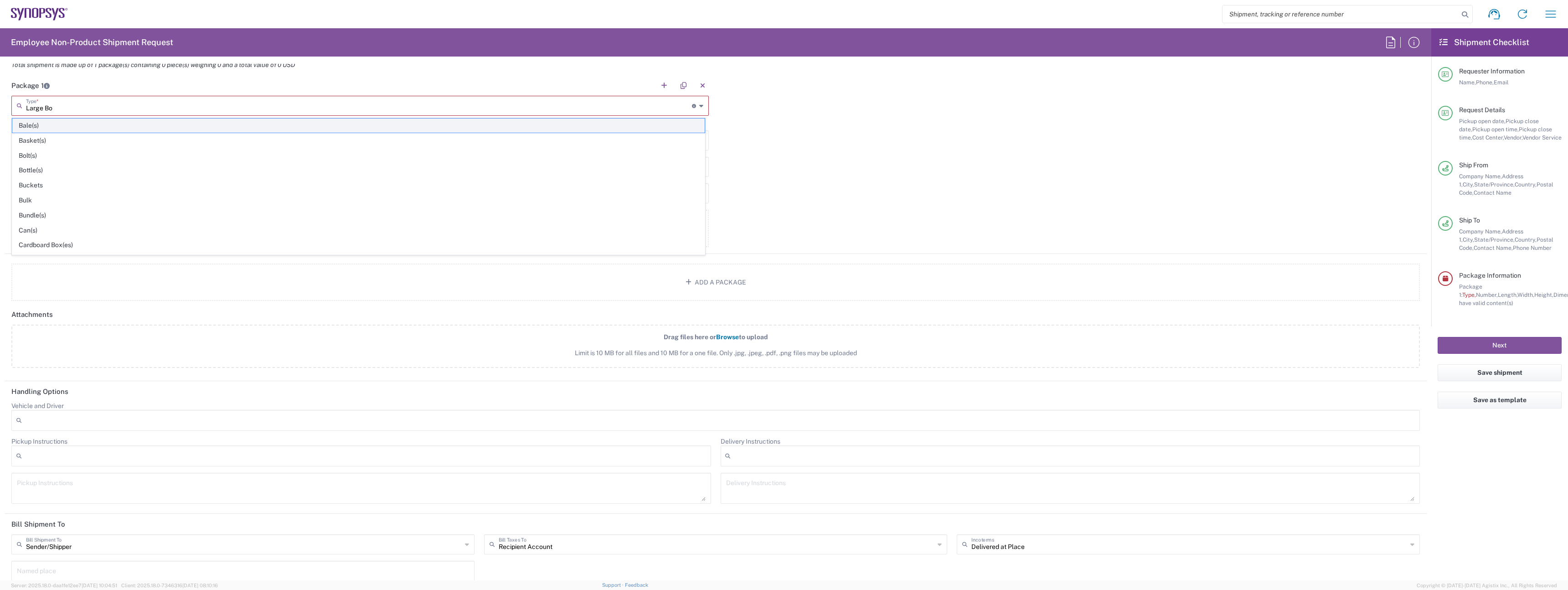
type input "Large Box"
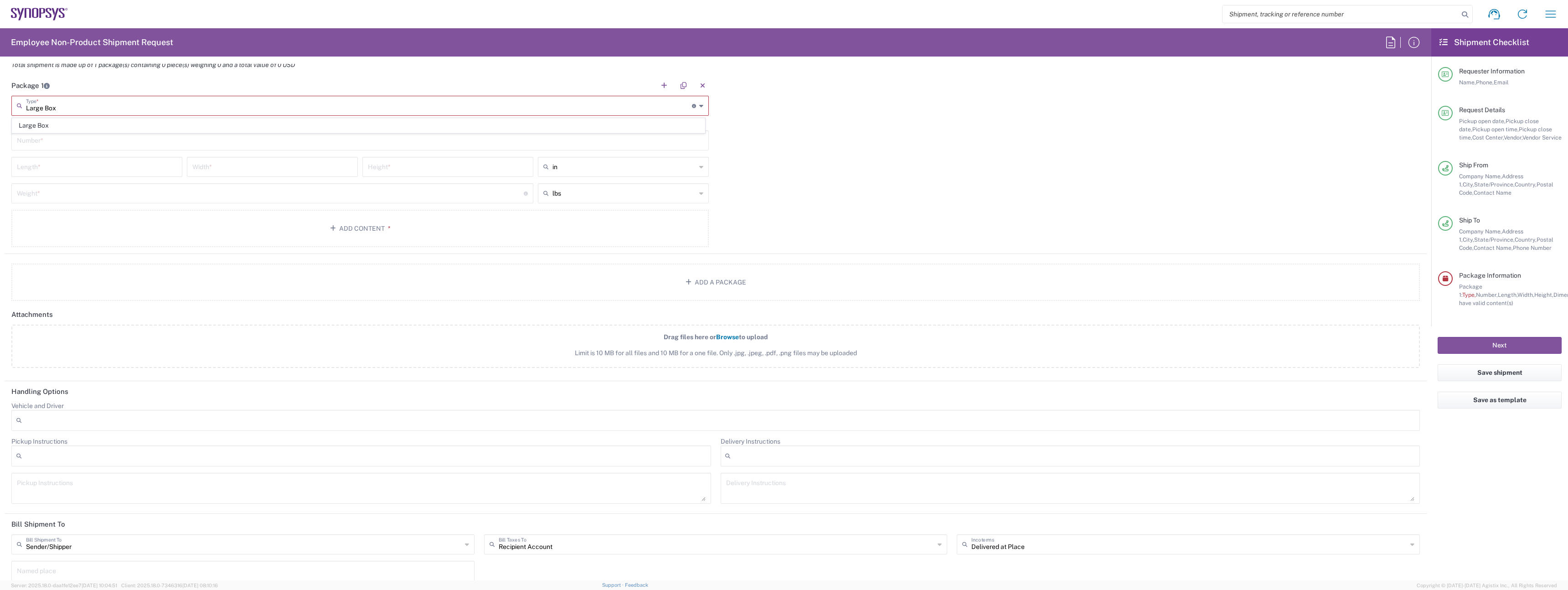
type input "17.5"
type input "12.5"
type input "3"
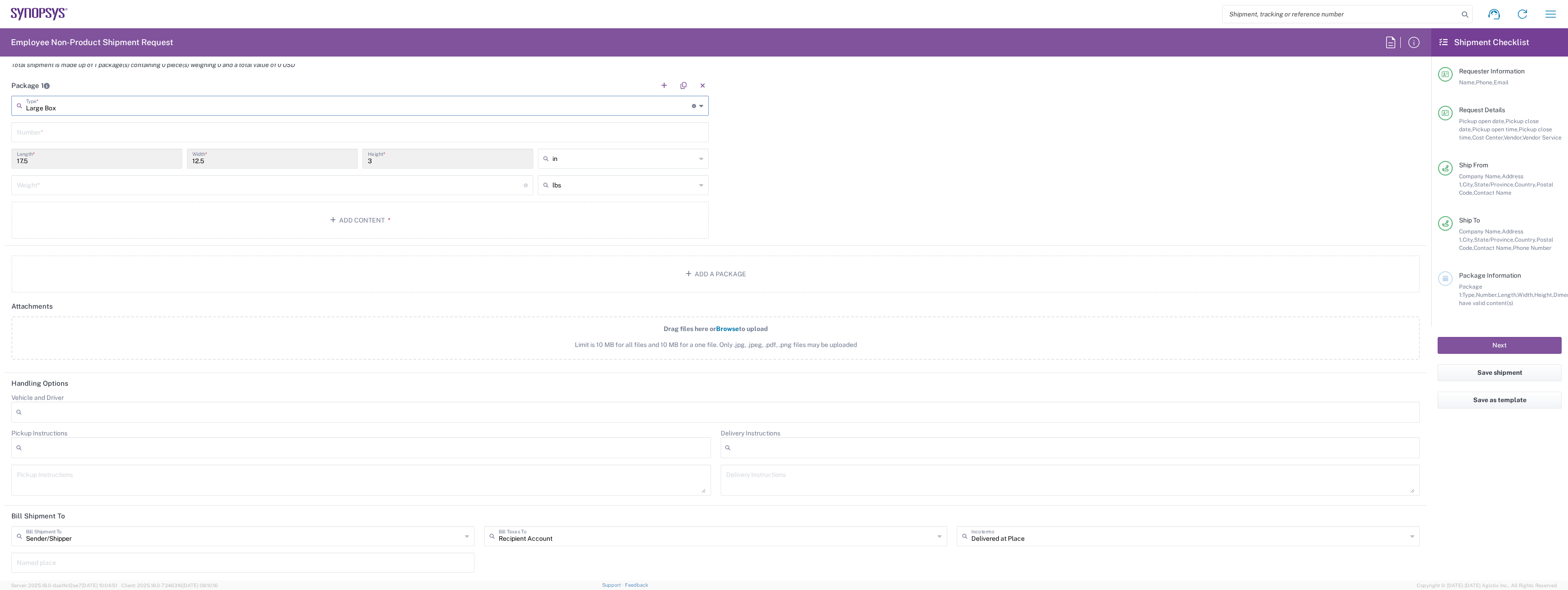
type input "Large Box"
type input "1"
click at [58, 183] on input "number" at bounding box center [271, 185] width 507 height 16
type input "in"
type input "10"
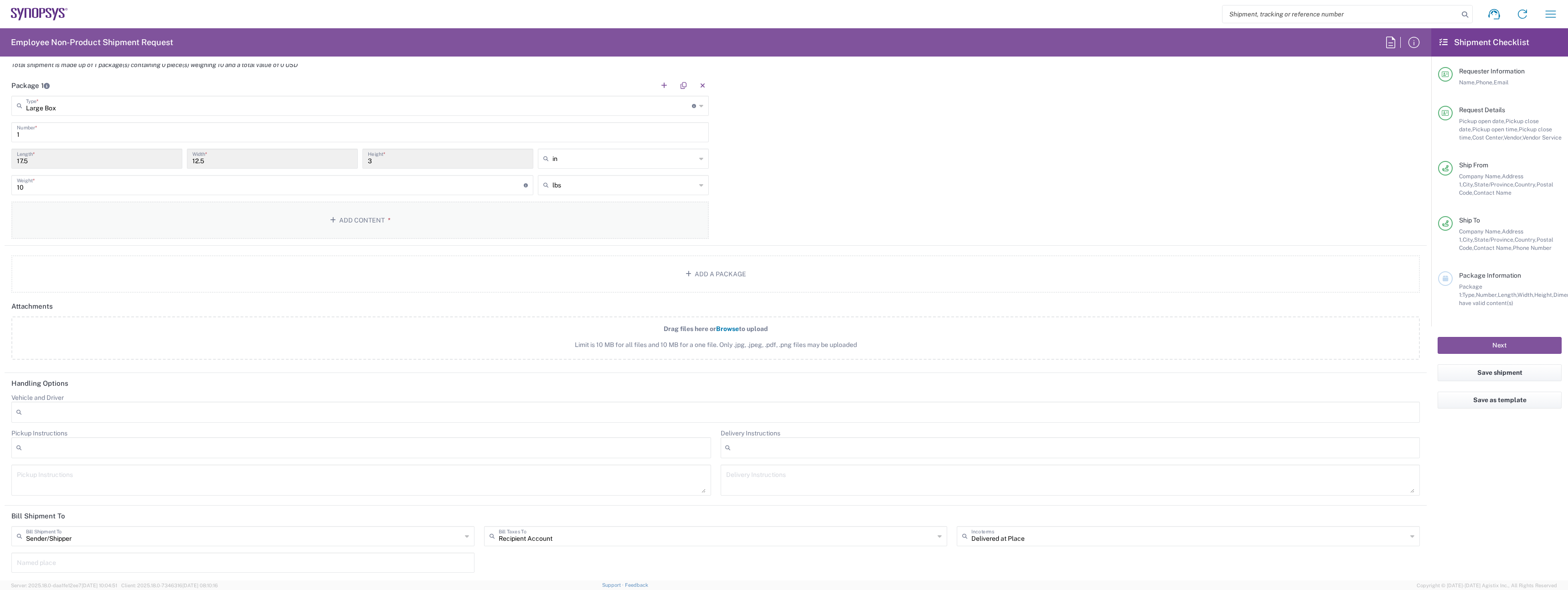
click at [323, 232] on button "Add Content *" at bounding box center [360, 220] width 697 height 37
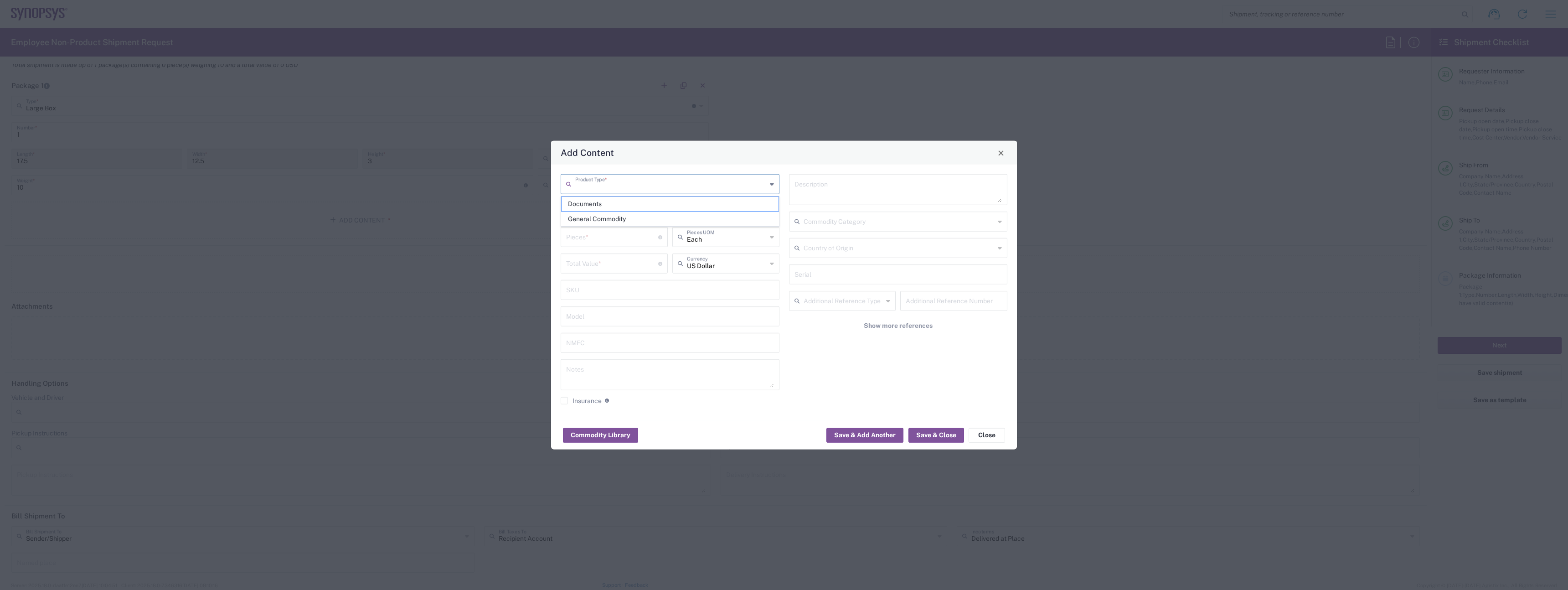
click at [629, 190] on input "text" at bounding box center [671, 184] width 192 height 16
click at [618, 217] on span "General Commodity" at bounding box center [669, 219] width 217 height 14
type input "General Commodity"
click at [610, 211] on input "text" at bounding box center [670, 210] width 208 height 16
type input "L"
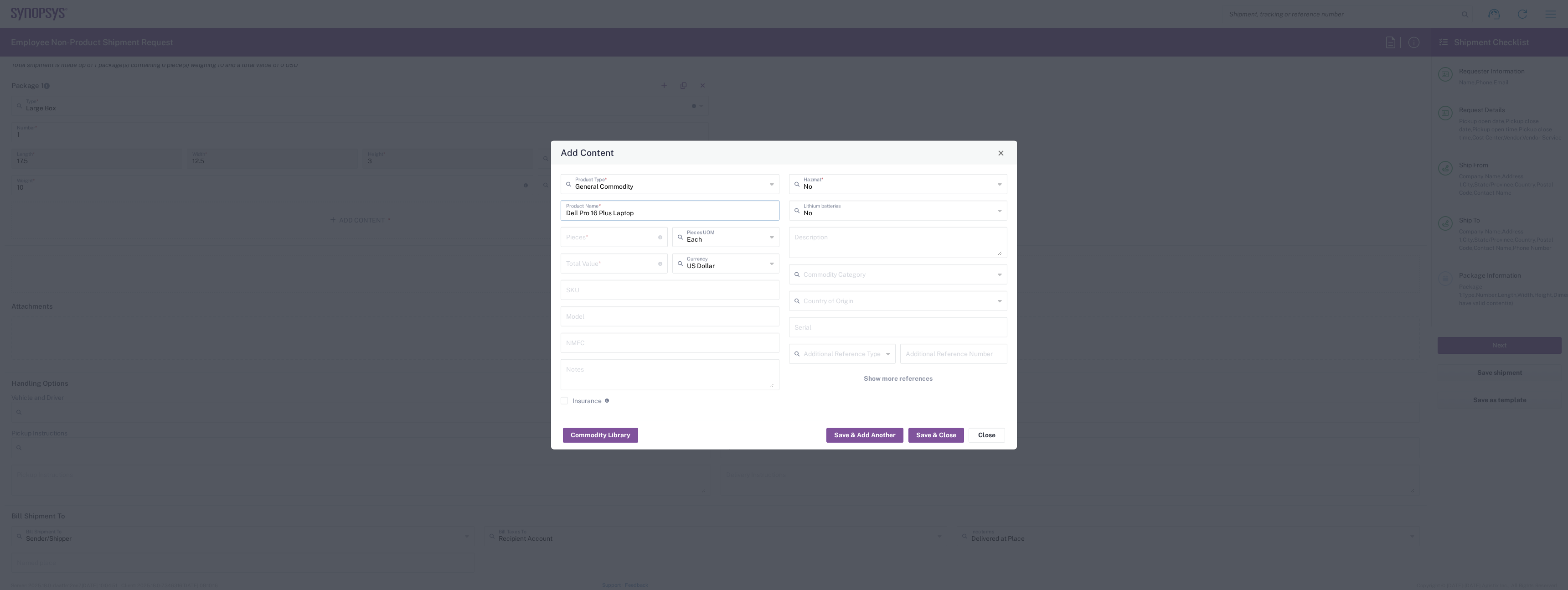
type input "Dell Pro 16 Plus Laptop"
click at [594, 232] on input "number" at bounding box center [612, 237] width 92 height 16
type input "1"
click at [588, 270] on input "number" at bounding box center [612, 263] width 92 height 16
type input "1000"
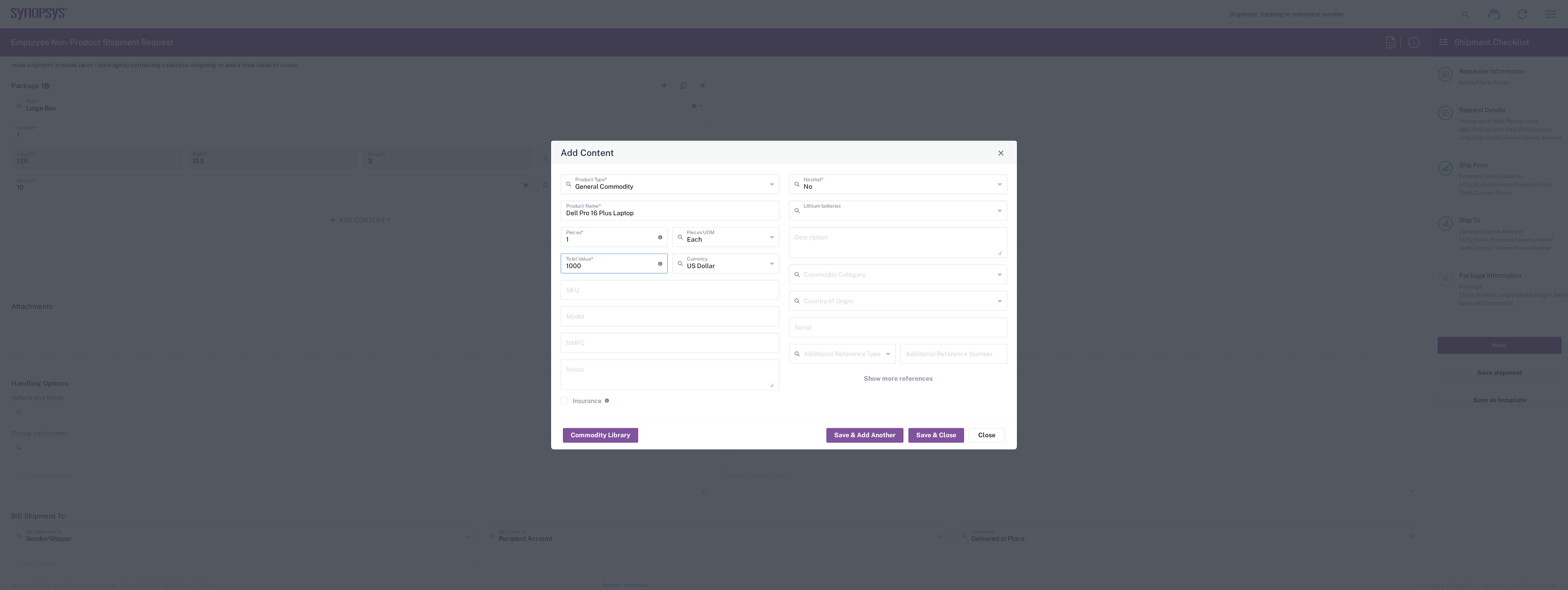
click at [834, 210] on input "text" at bounding box center [900, 210] width 192 height 16
click at [829, 239] on span "Yes" at bounding box center [898, 246] width 217 height 14
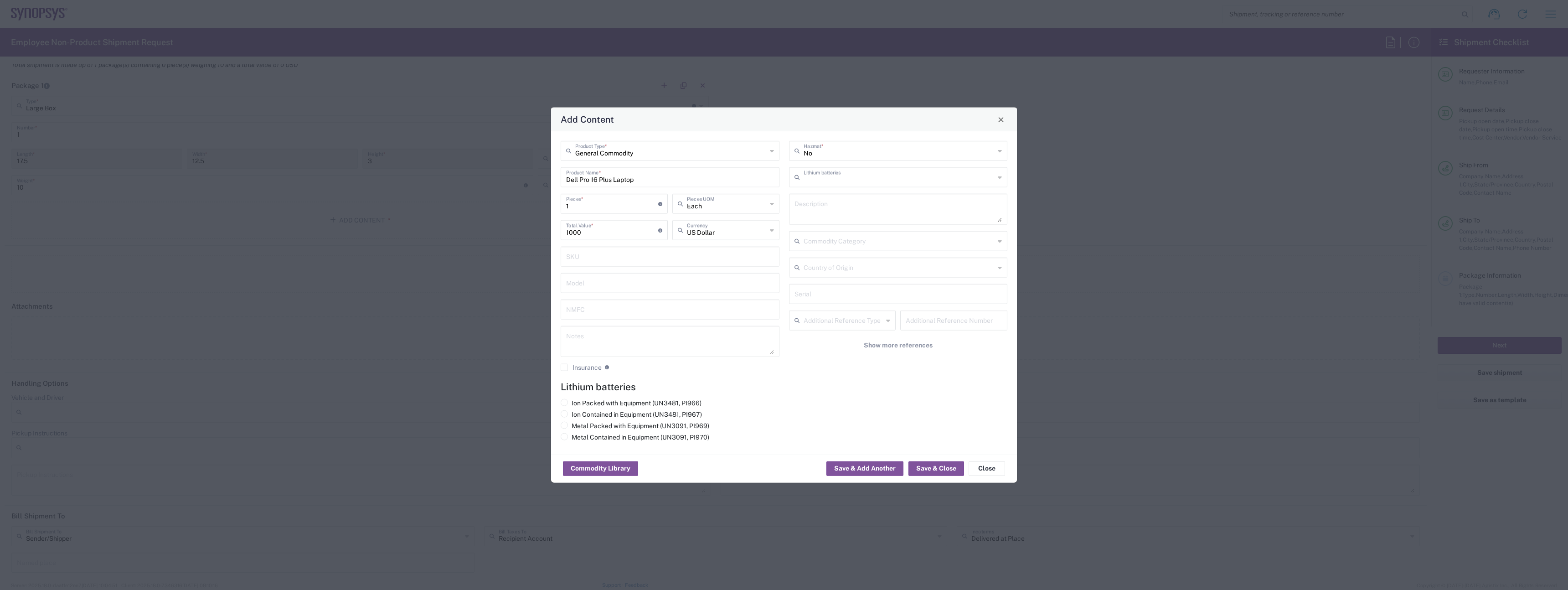
type input "Yes"
click at [612, 414] on label "Ion Contained in Equipment (UN3481, PI967)" at bounding box center [632, 414] width 142 height 8
click at [577, 414] on input "Ion Contained in Equipment (UN3481, PI967)" at bounding box center [574, 413] width 6 height 6
radio input "true"
click at [939, 471] on button "Save & Close" at bounding box center [937, 468] width 56 height 15
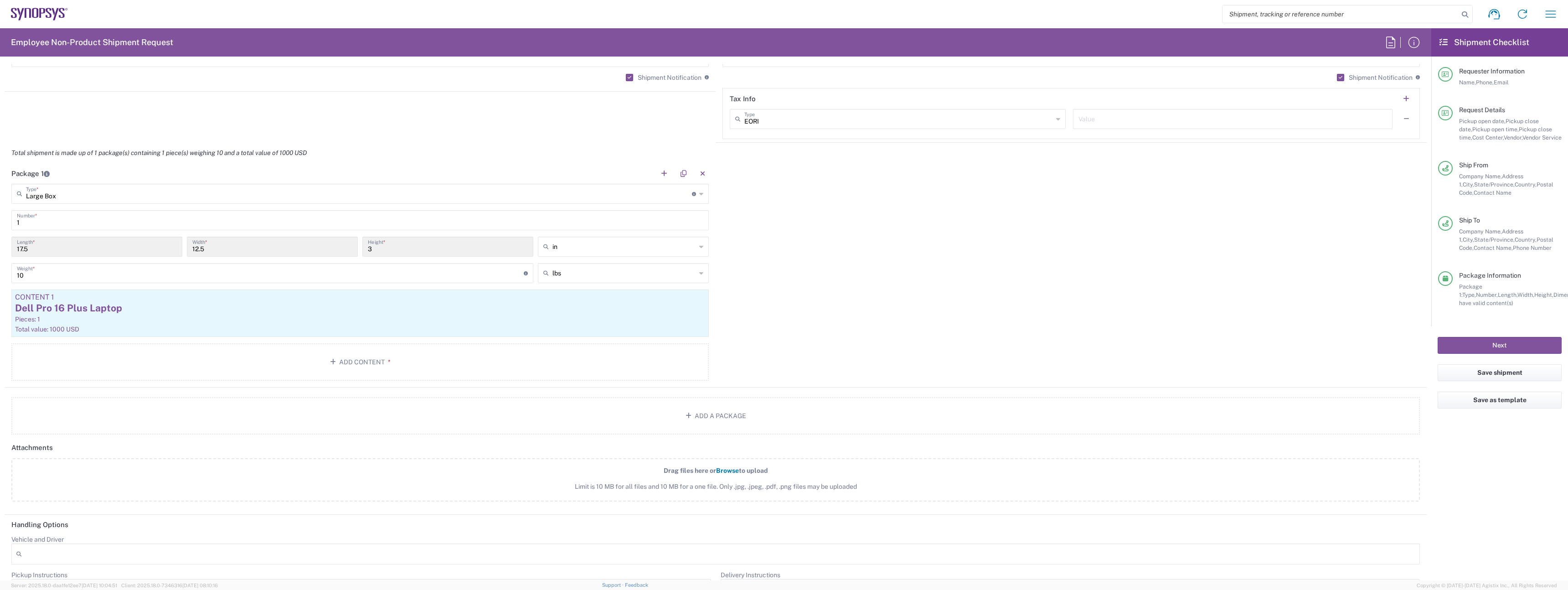
scroll to position [997, 0]
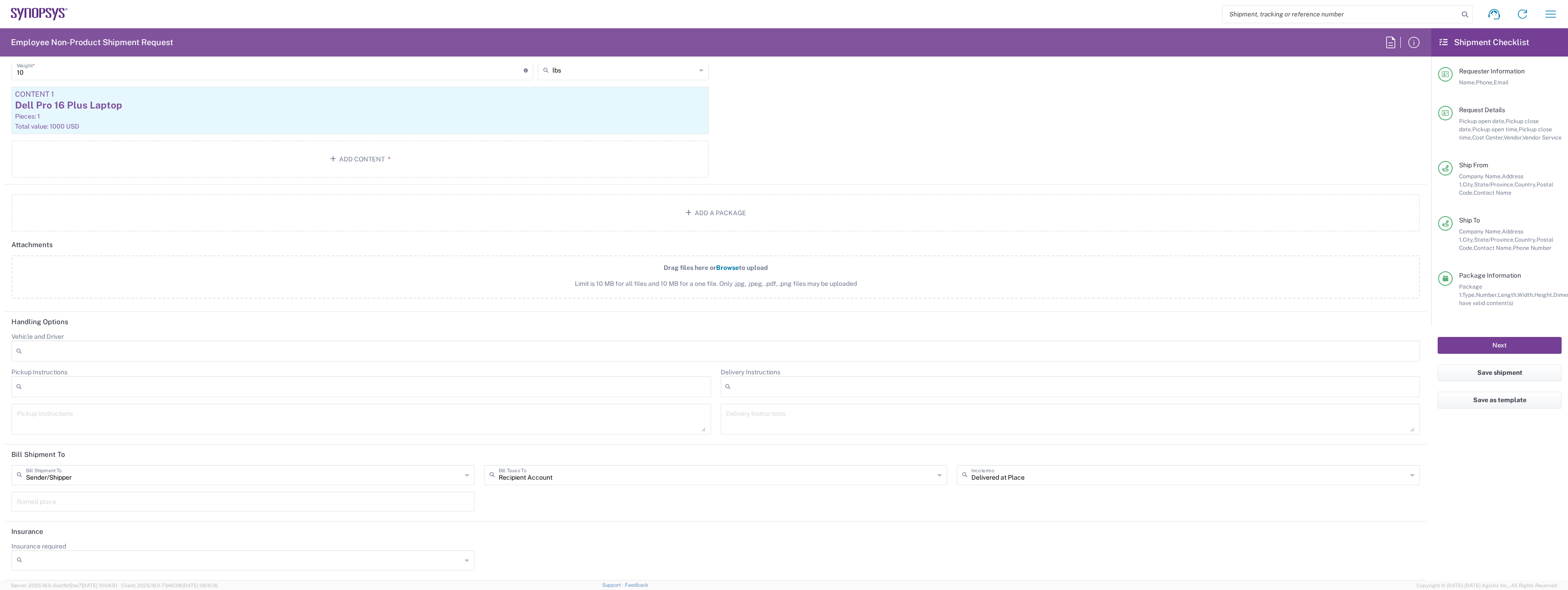
click at [1489, 344] on button "Next" at bounding box center [1500, 344] width 124 height 17
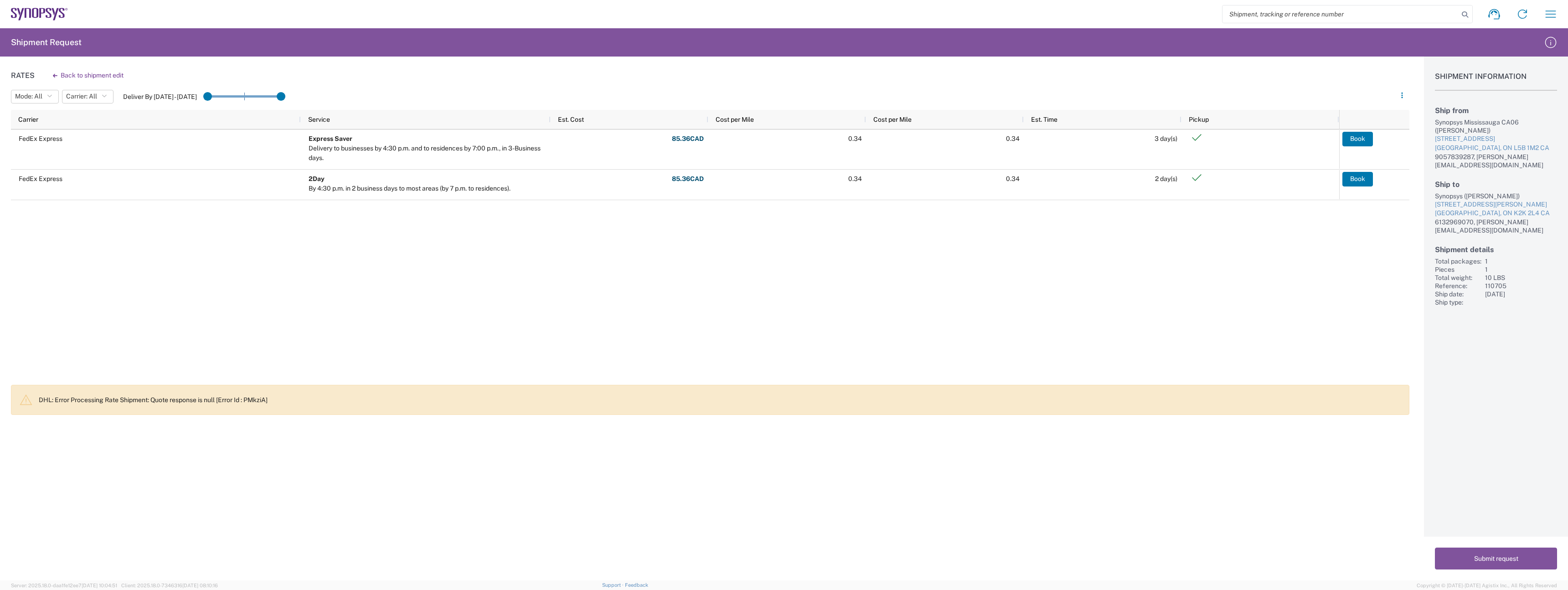
click at [650, 299] on div "FedEx Express Express Saver Delivery to businesses by 4:30 p.m. and to residenc…" at bounding box center [675, 255] width 1328 height 250
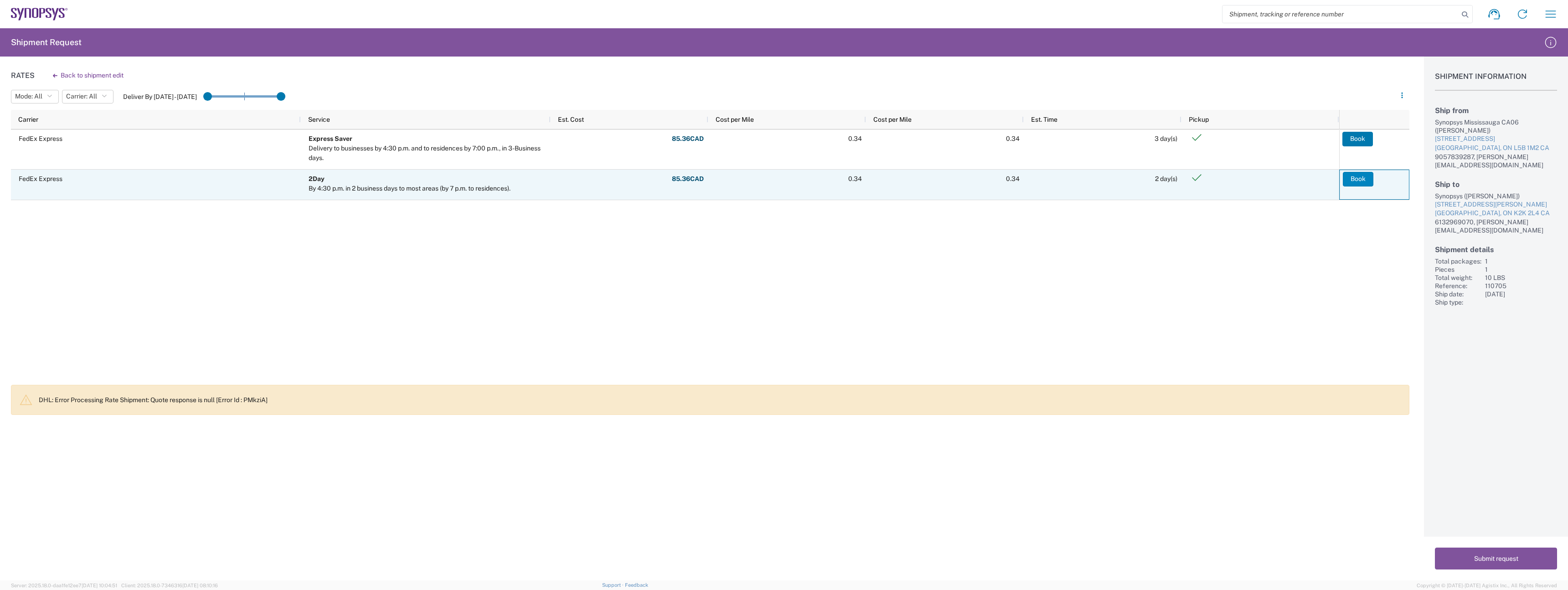
click at [1357, 179] on button "Book" at bounding box center [1358, 179] width 31 height 15
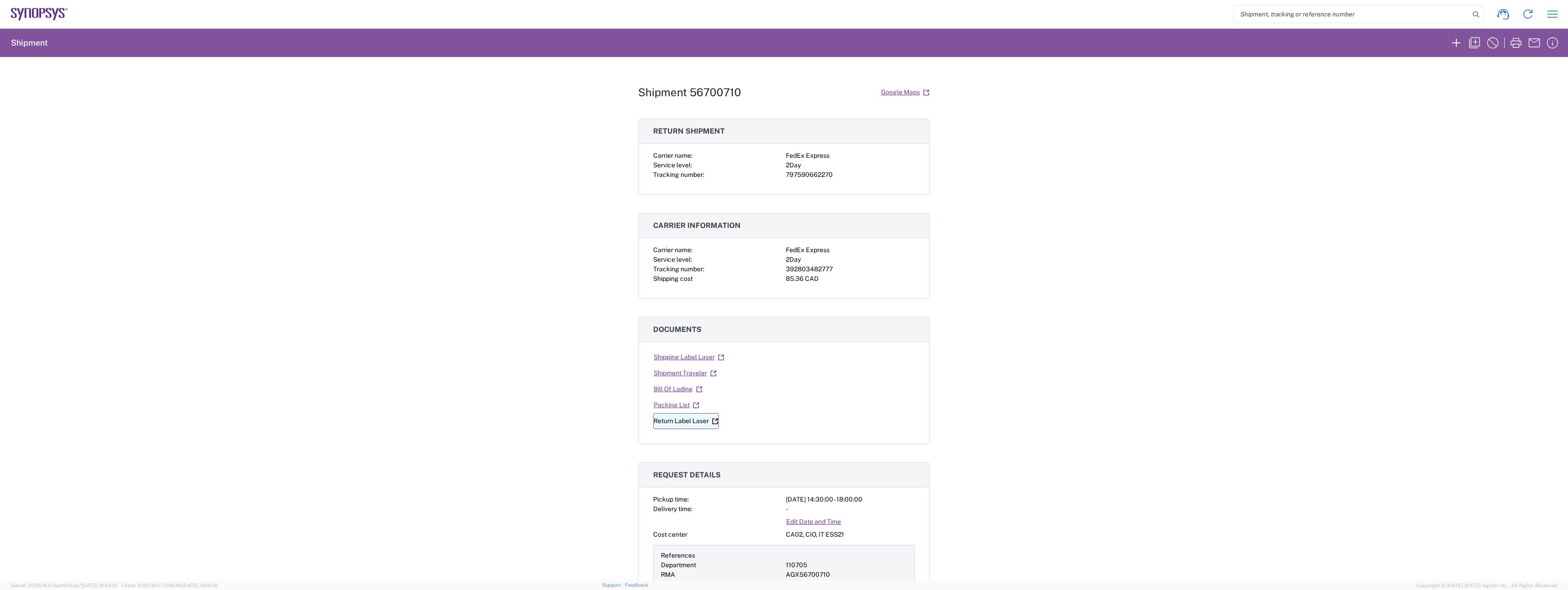
click at [672, 419] on link "Return Label Laser" at bounding box center [686, 421] width 66 height 16
click at [699, 357] on link "Shipping Label Laser" at bounding box center [689, 357] width 72 height 16
click at [807, 274] on div "85.36 CAD" at bounding box center [850, 279] width 129 height 10
click at [802, 272] on div "392803482777" at bounding box center [850, 270] width 129 height 10
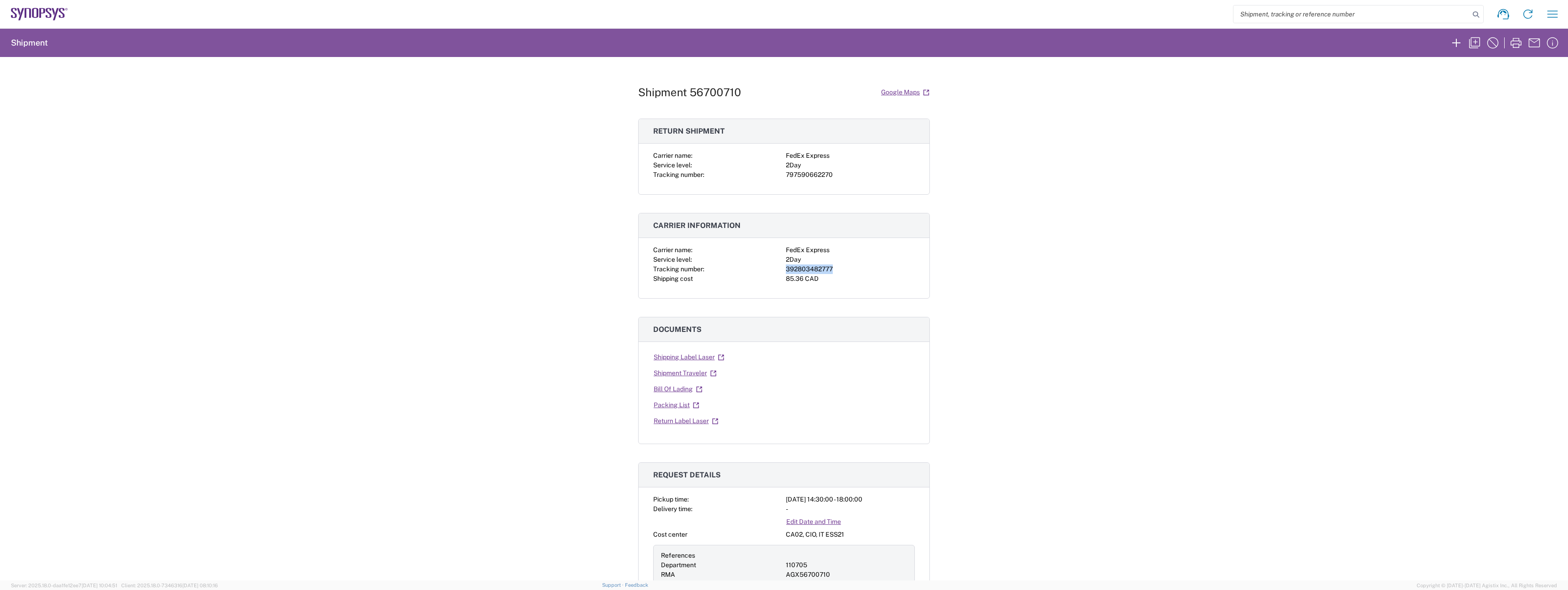
copy div "392803482777"
click at [855, 298] on agx-collapsable-panel "Carrier information Carrier name: FedEx Express Service level: 2Day Tracking nu…" at bounding box center [784, 256] width 292 height 86
click at [818, 267] on div "392803482777" at bounding box center [850, 270] width 129 height 10
copy div "392803482777"
